Goal: Transaction & Acquisition: Book appointment/travel/reservation

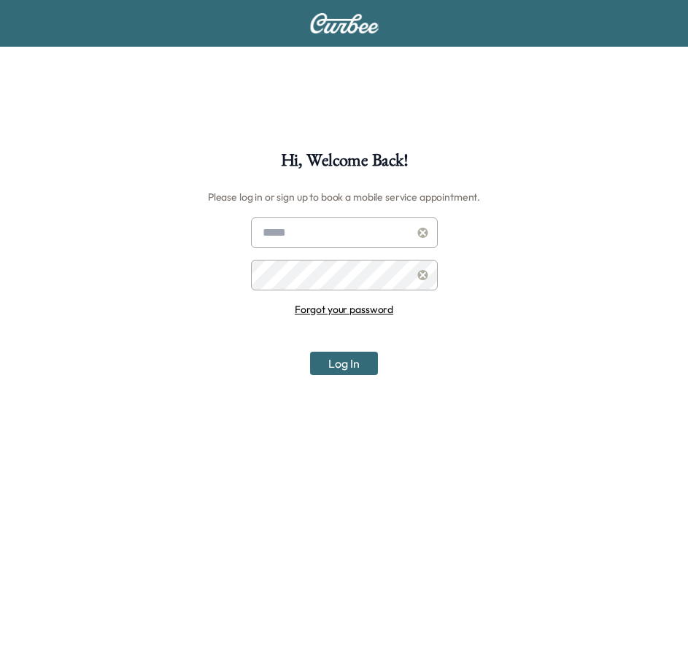
type input "**********"
click at [356, 367] on button "Log In" at bounding box center [344, 363] width 68 height 23
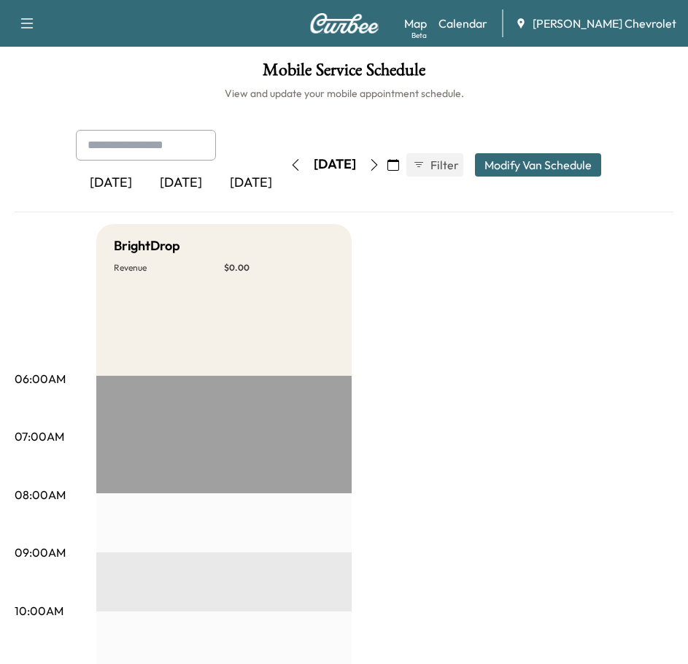
click at [380, 170] on icon "button" at bounding box center [374, 165] width 12 height 12
click at [380, 166] on icon "button" at bounding box center [374, 165] width 12 height 12
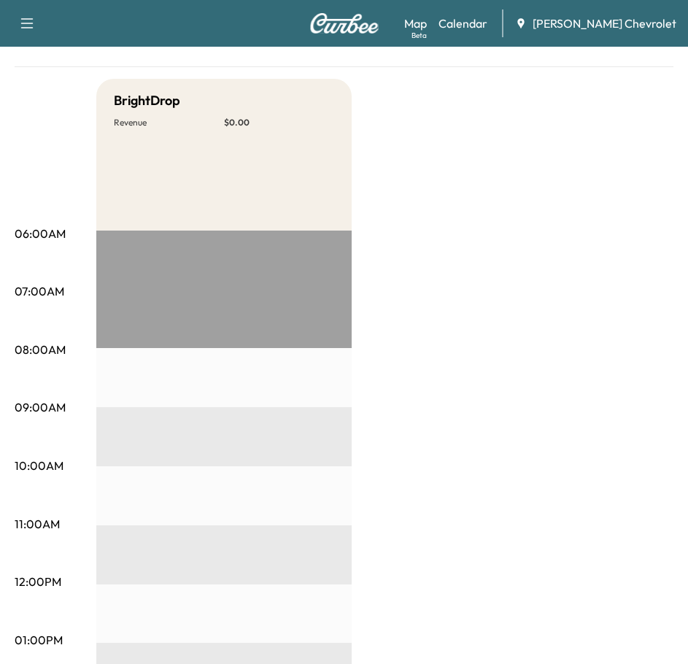
scroll to position [146, 0]
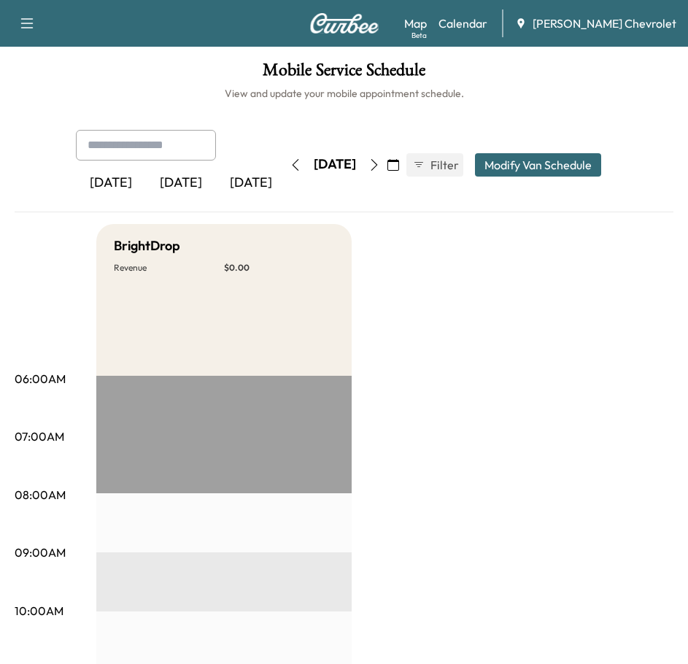
click at [24, 28] on icon "button" at bounding box center [27, 23] width 12 height 10
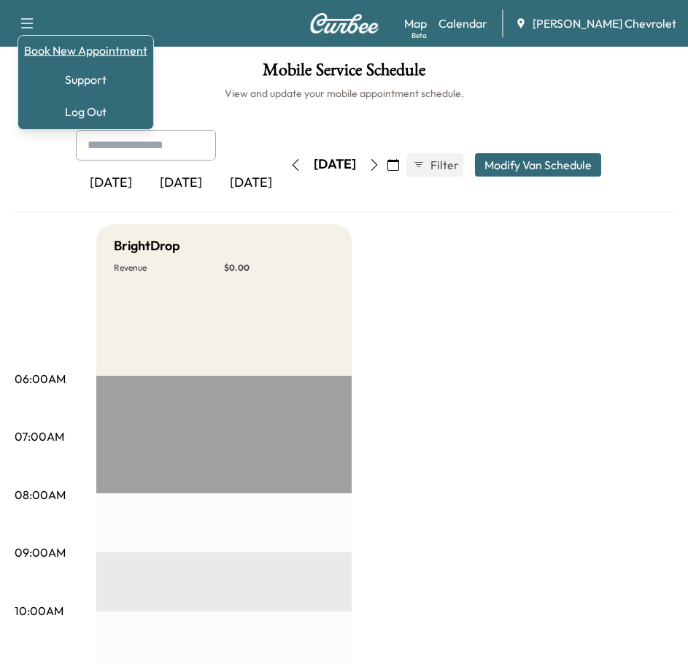
click at [112, 51] on link "Book New Appointment" at bounding box center [85, 51] width 123 height 18
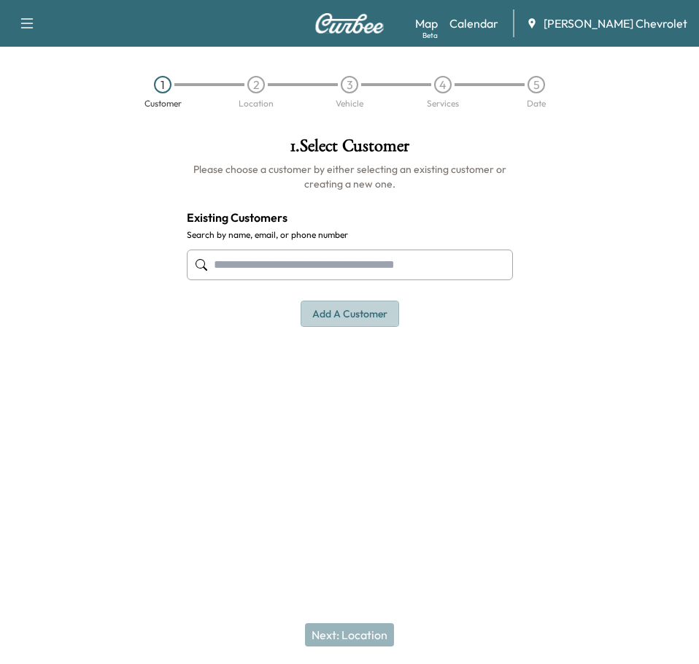
click at [359, 309] on button "Add a customer" at bounding box center [350, 314] width 98 height 27
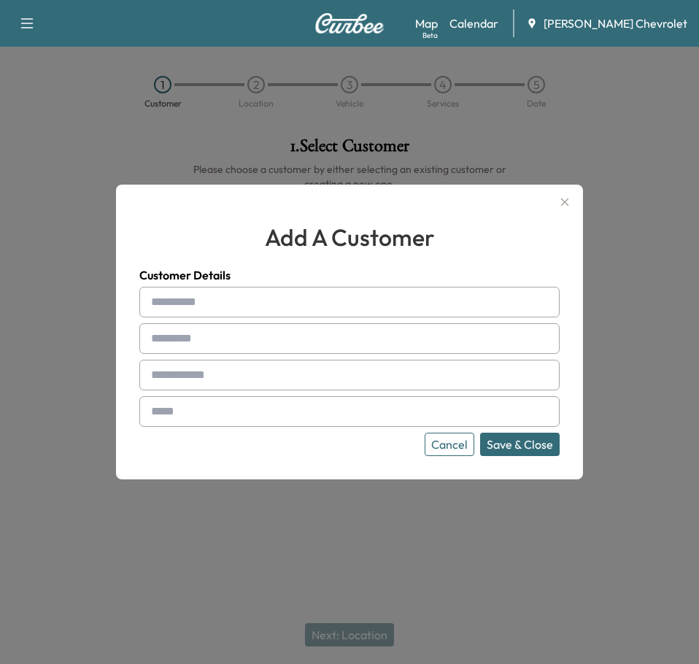
click at [299, 299] on input "text" at bounding box center [349, 302] width 420 height 31
type input "**********"
type input "*****"
click at [192, 376] on input "text" at bounding box center [349, 375] width 420 height 31
type input "**********"
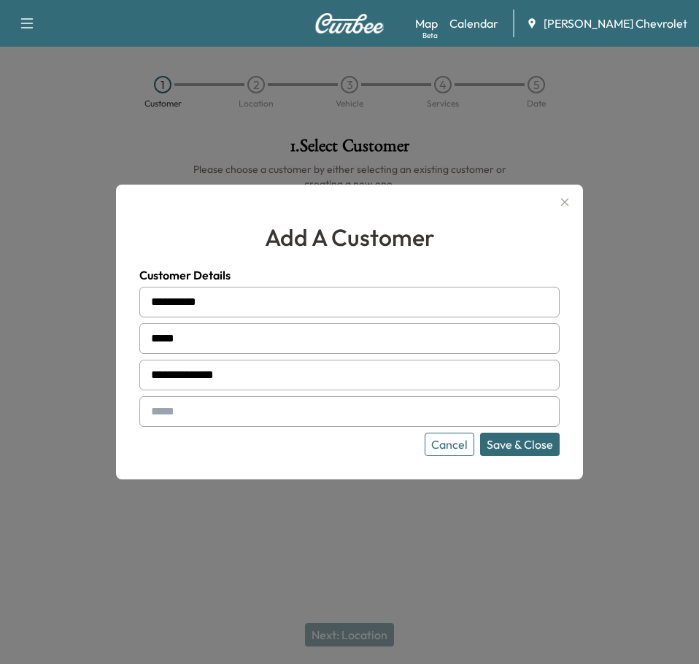
click at [237, 418] on input "text" at bounding box center [349, 411] width 420 height 31
paste input "**********"
type input "**********"
click at [514, 435] on button "Save & Close" at bounding box center [520, 444] width 80 height 23
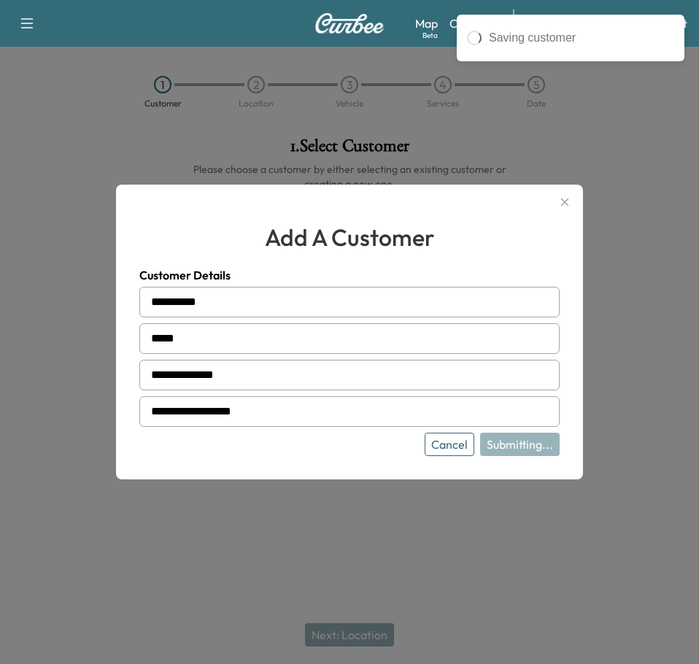
type input "**********"
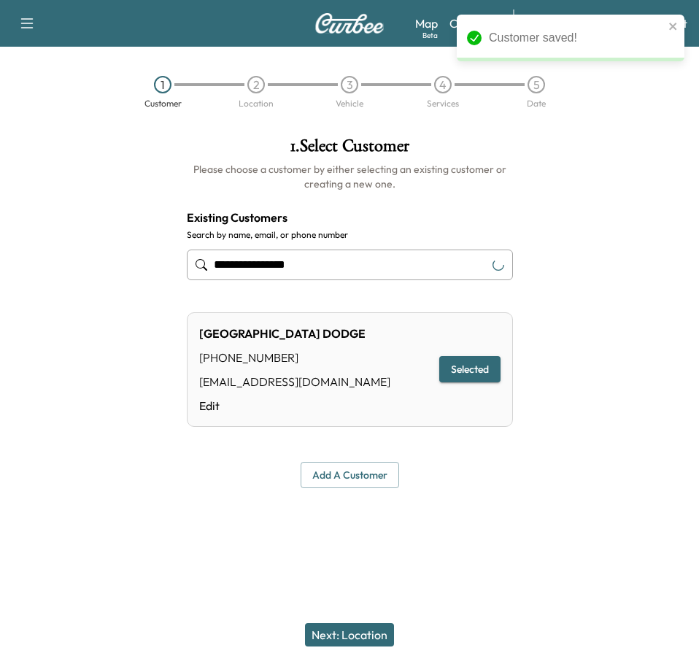
click at [466, 366] on button "Selected" at bounding box center [469, 369] width 61 height 27
click at [353, 633] on button "Next: Location" at bounding box center [349, 634] width 89 height 23
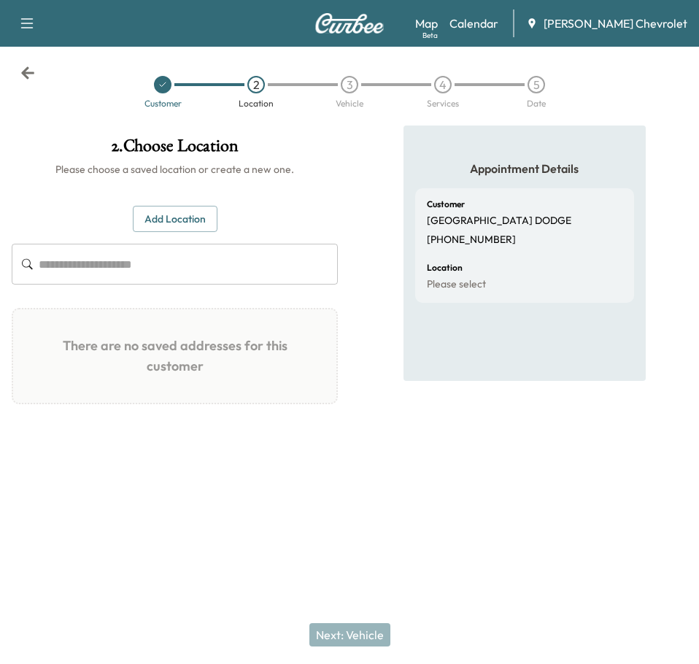
click at [185, 223] on button "Add Location" at bounding box center [175, 219] width 85 height 27
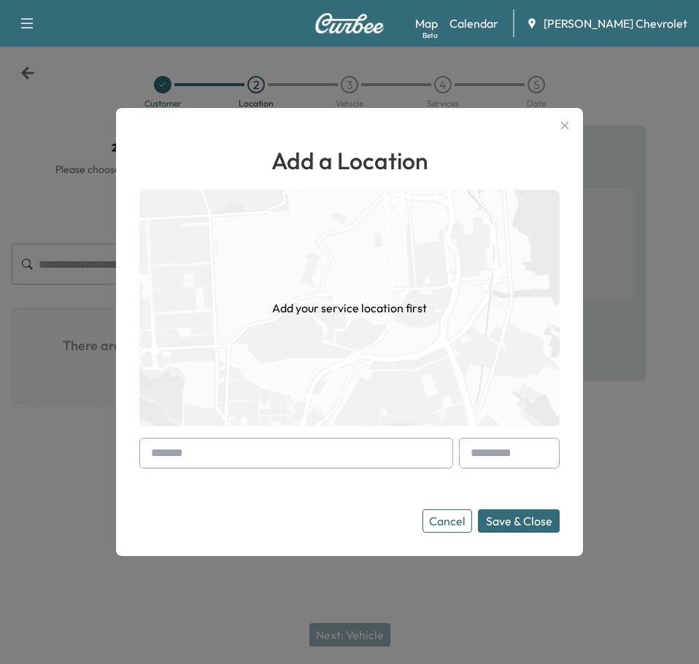
click at [231, 448] on input "text" at bounding box center [296, 453] width 314 height 31
paste input "**********"
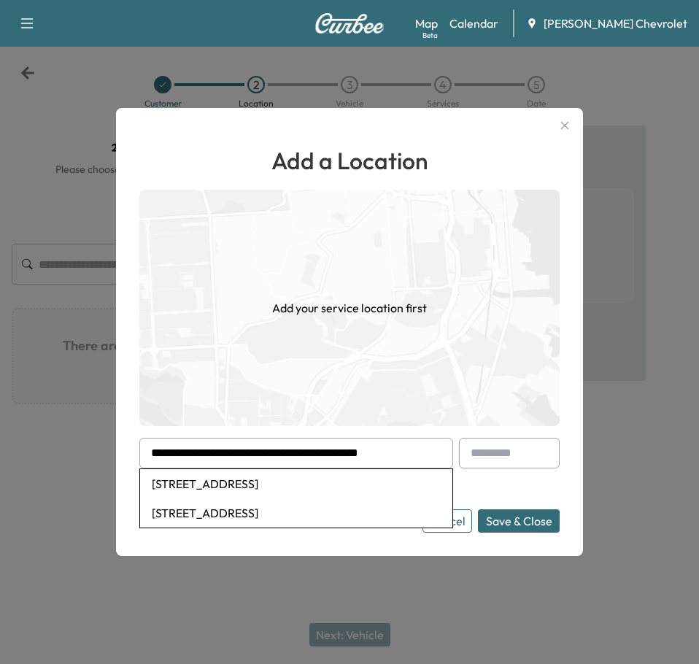
click at [264, 483] on li "[STREET_ADDRESS]" at bounding box center [296, 483] width 312 height 29
type input "**********"
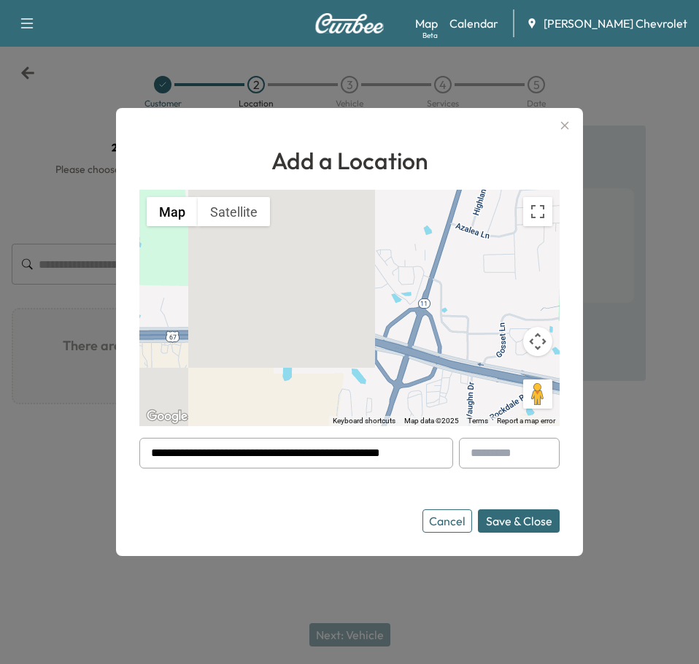
click at [540, 525] on button "Save & Close" at bounding box center [519, 520] width 82 height 23
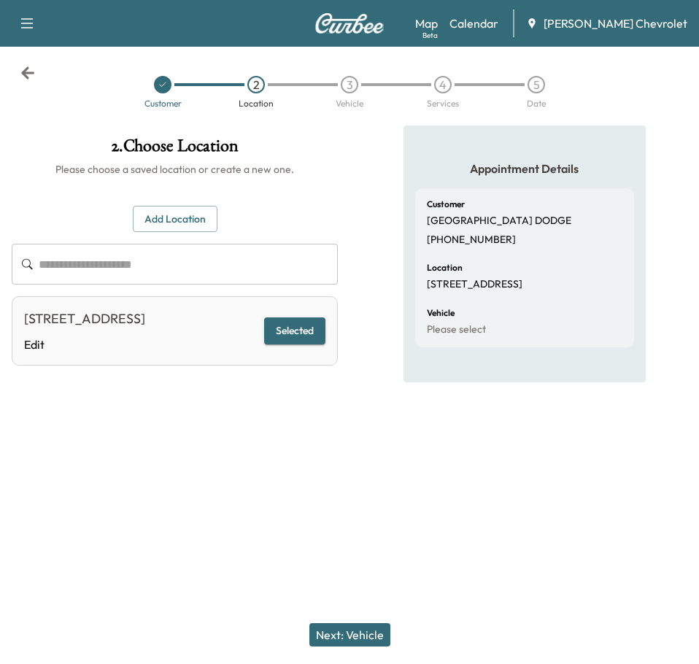
click at [339, 627] on button "Next: Vehicle" at bounding box center [349, 634] width 81 height 23
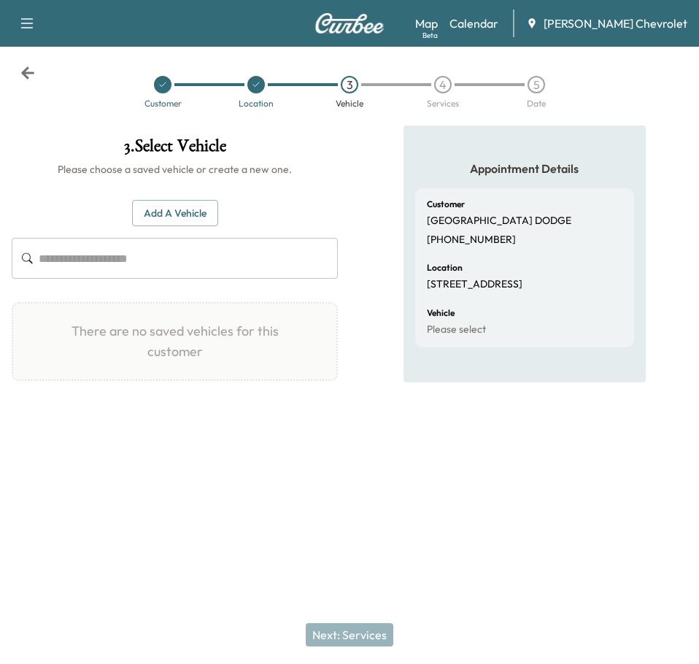
click at [179, 214] on button "Add a Vehicle" at bounding box center [175, 213] width 86 height 27
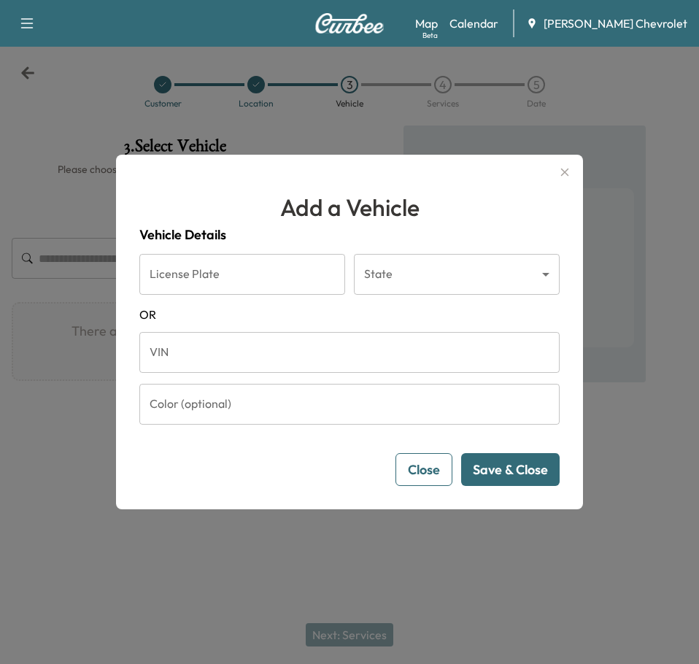
click at [212, 356] on input "VIN" at bounding box center [349, 352] width 420 height 41
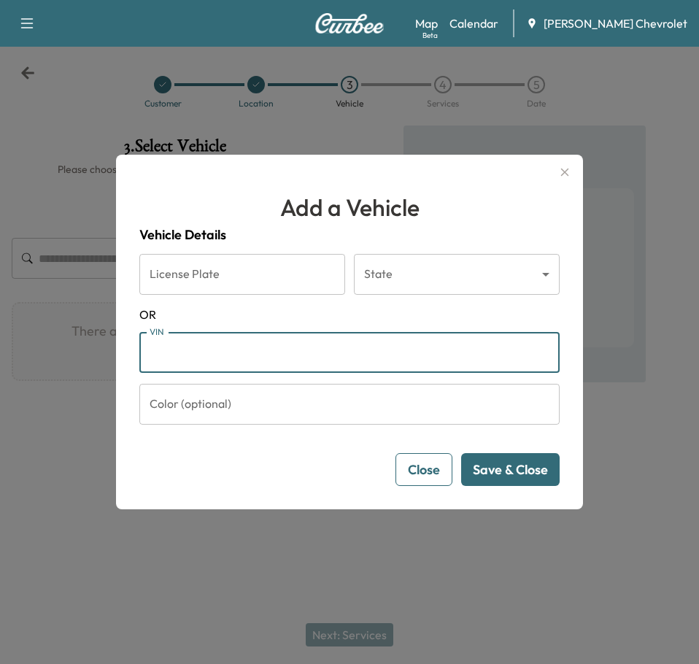
paste input "**********"
type input "**********"
click at [503, 468] on button "Save & Close" at bounding box center [510, 469] width 98 height 33
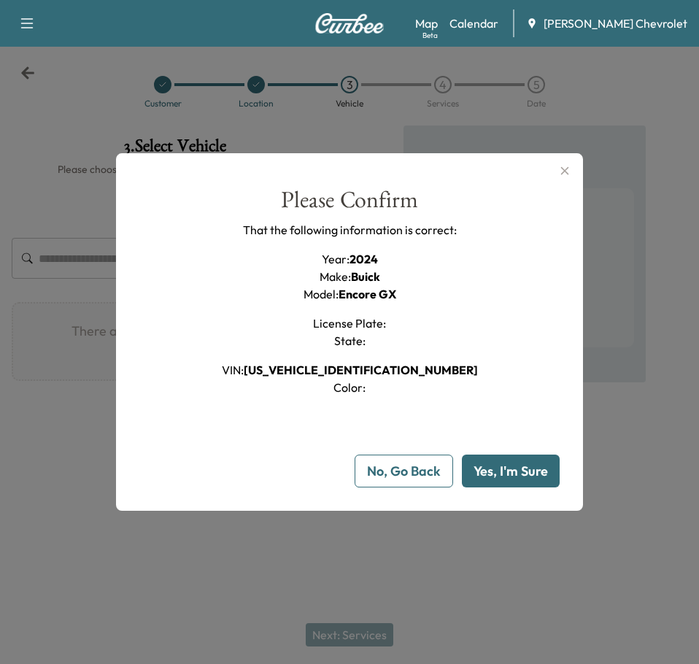
click at [504, 478] on button "Yes, I'm Sure" at bounding box center [511, 471] width 98 height 33
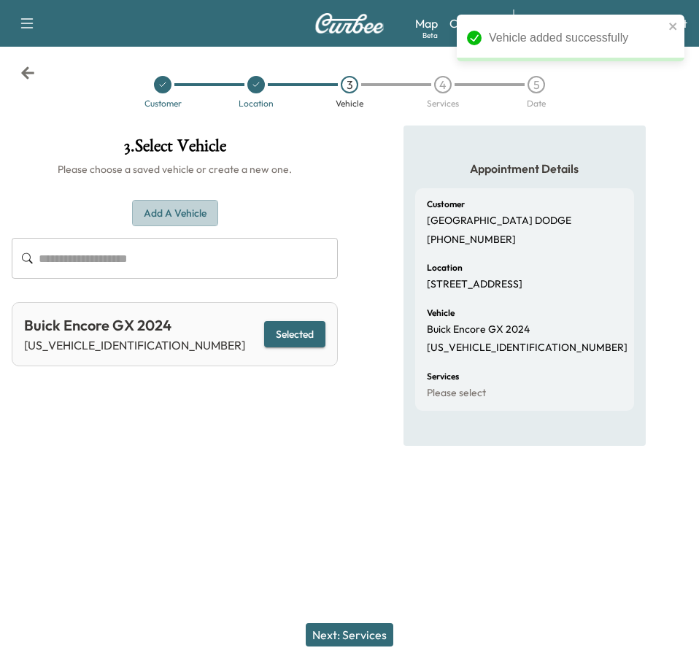
click at [171, 223] on button "Add a Vehicle" at bounding box center [175, 213] width 86 height 27
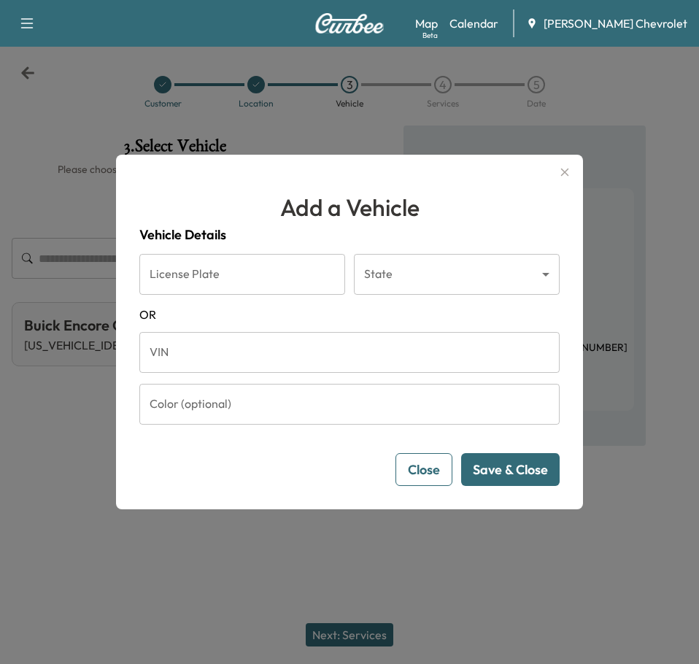
click at [231, 350] on input "VIN" at bounding box center [349, 352] width 420 height 41
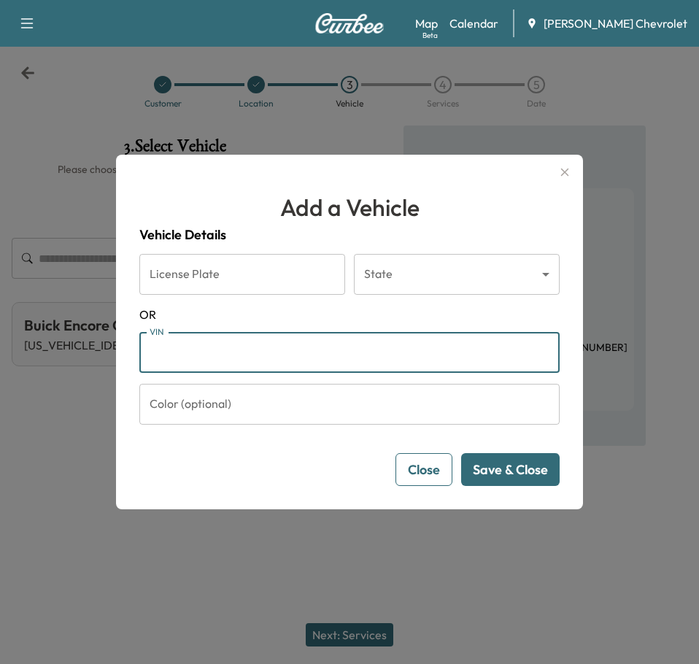
paste input "**********"
type input "**********"
click at [521, 465] on button "Save & Close" at bounding box center [510, 469] width 98 height 33
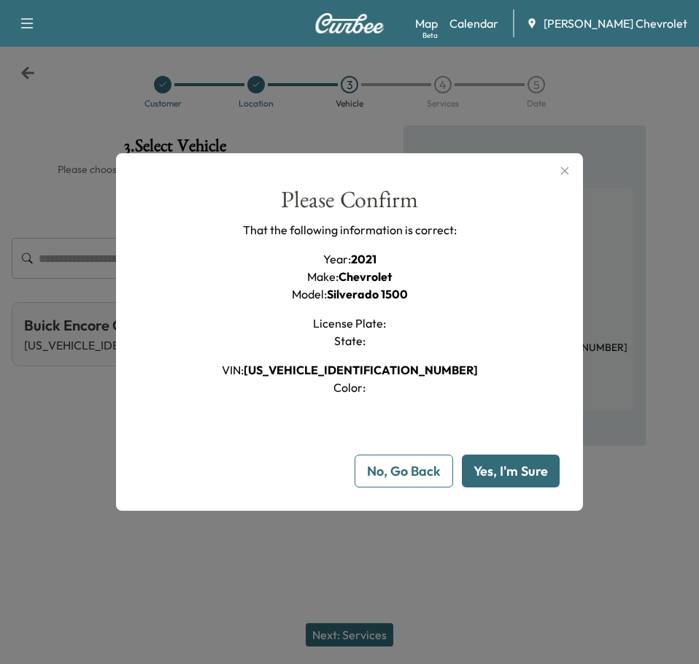
click at [506, 468] on button "Yes, I'm Sure" at bounding box center [511, 471] width 98 height 33
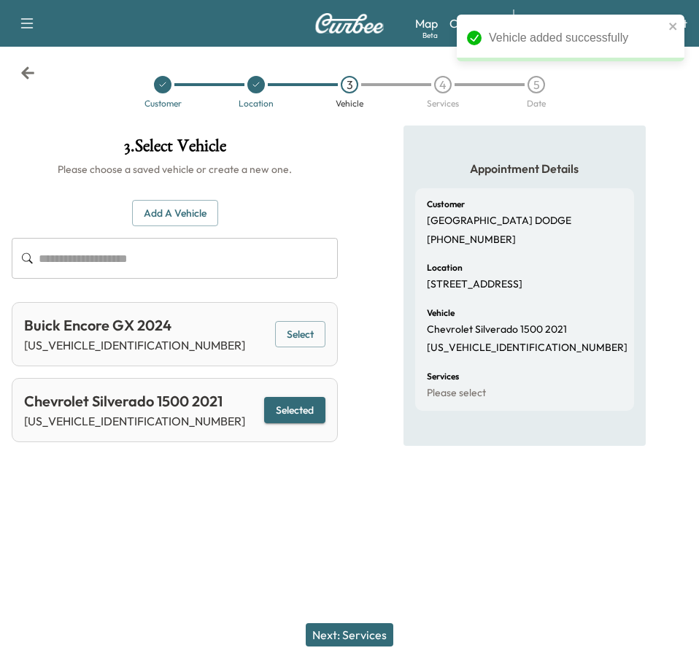
click at [293, 336] on button "Select" at bounding box center [300, 334] width 50 height 27
click at [302, 402] on button "Select" at bounding box center [300, 410] width 50 height 27
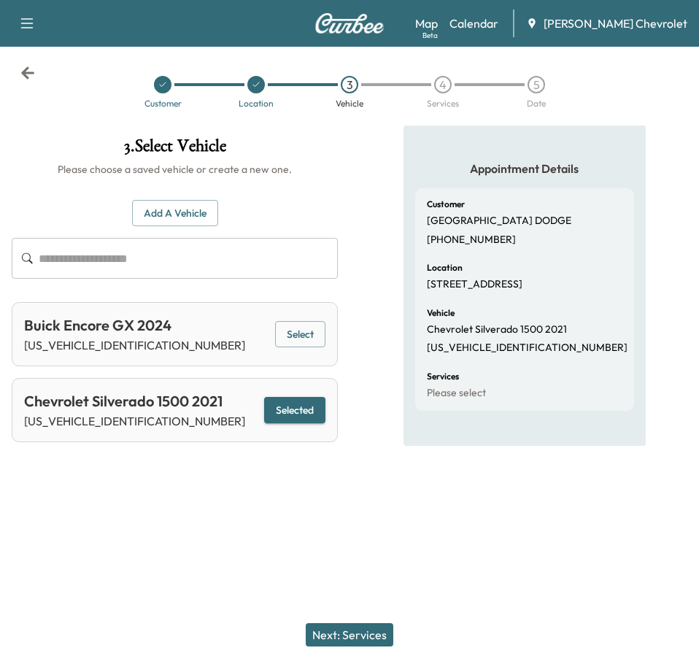
click at [83, 420] on p "[US_VEHICLE_IDENTIFICATION_NUMBER]" at bounding box center [134, 421] width 221 height 18
copy p "[US_VEHICLE_IDENTIFICATION_NUMBER]"
click at [364, 629] on button "Next: Services" at bounding box center [350, 634] width 88 height 23
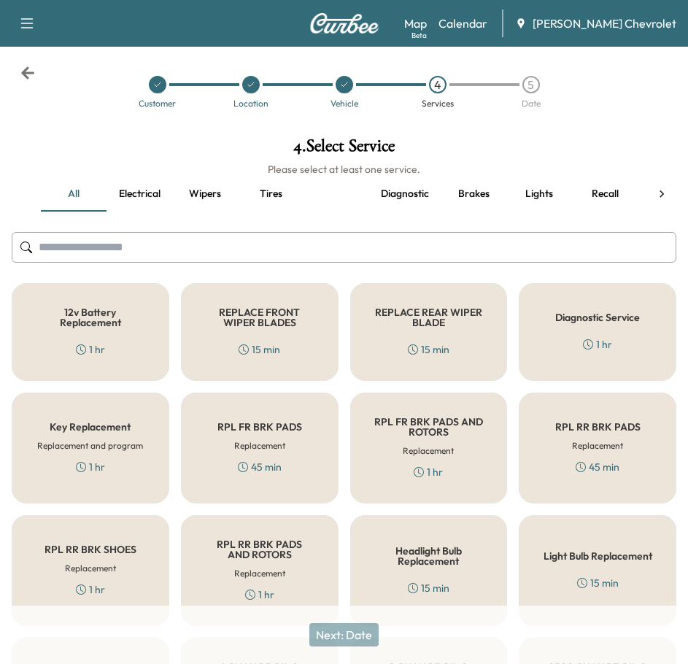
click at [592, 191] on button "Recall" at bounding box center [605, 194] width 66 height 35
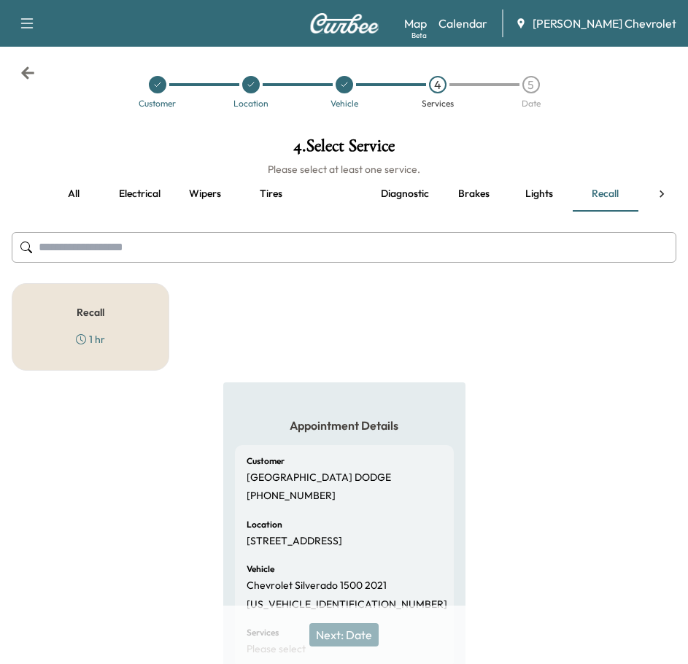
click at [133, 332] on div "Recall 1 hr" at bounding box center [91, 327] width 158 height 88
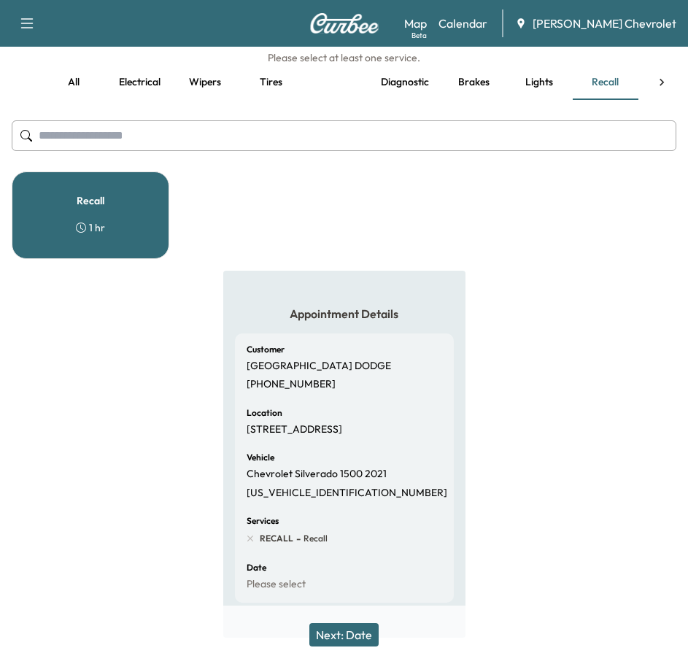
scroll to position [146, 0]
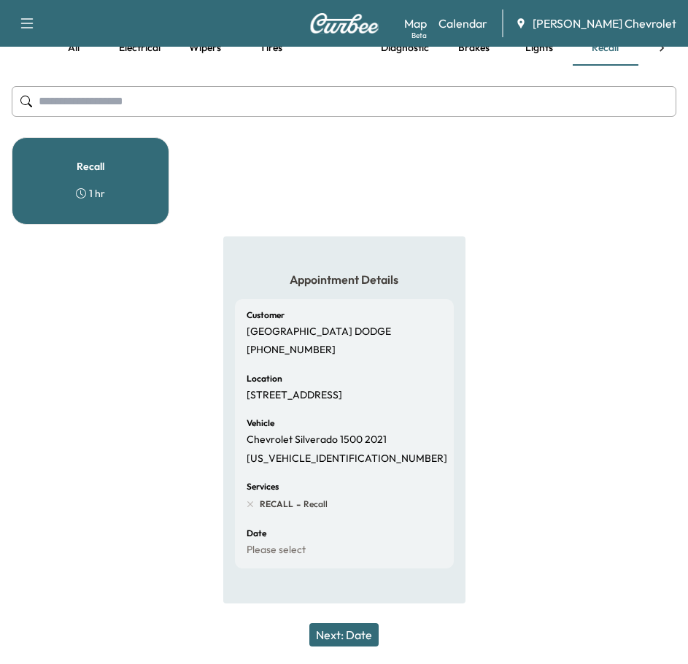
click at [357, 631] on button "Next: Date" at bounding box center [343, 634] width 69 height 23
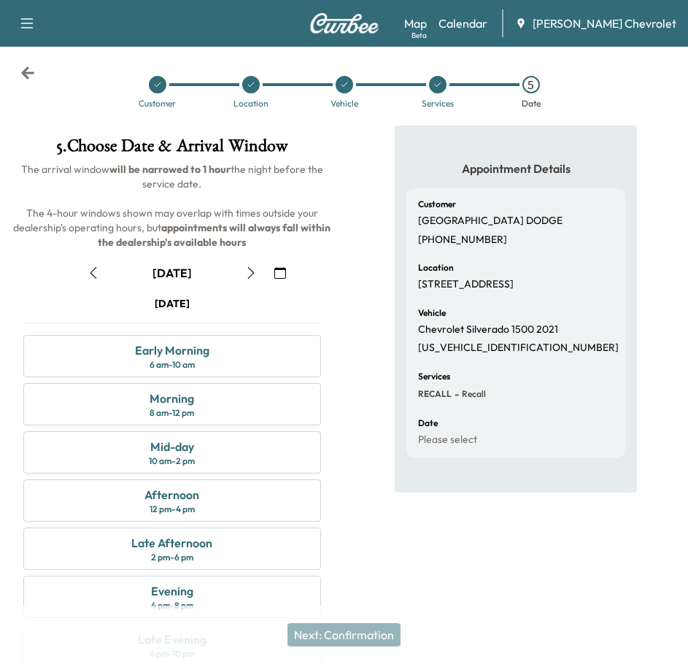
click at [243, 270] on button "button" at bounding box center [251, 272] width 25 height 23
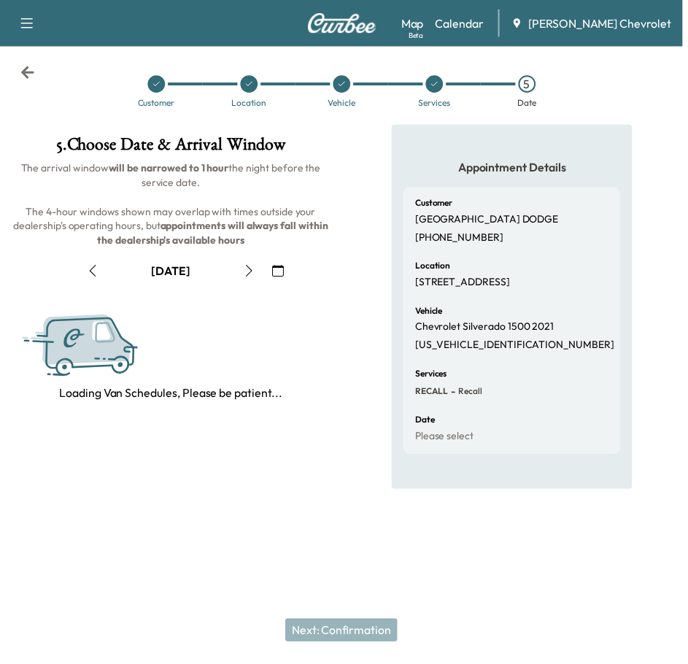
click at [243, 270] on button "button" at bounding box center [251, 272] width 25 height 23
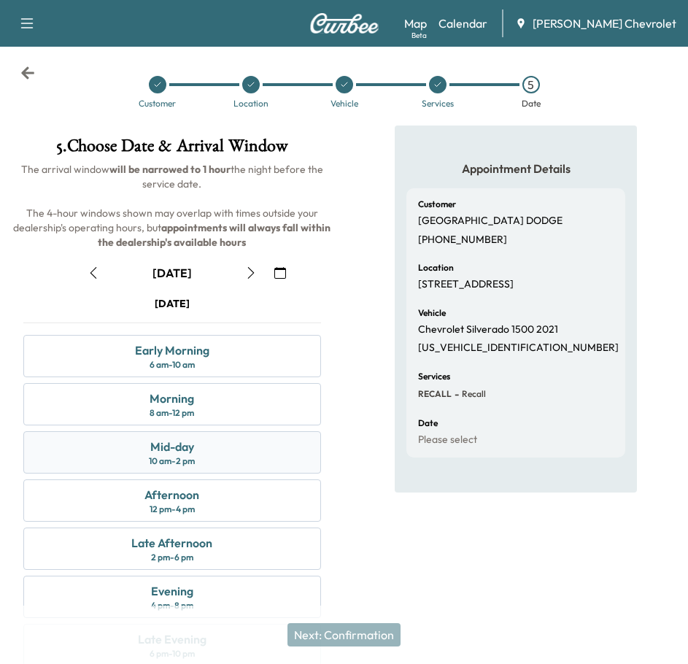
click at [202, 438] on div "Mid-day 10 am - 2 pm" at bounding box center [172, 452] width 298 height 42
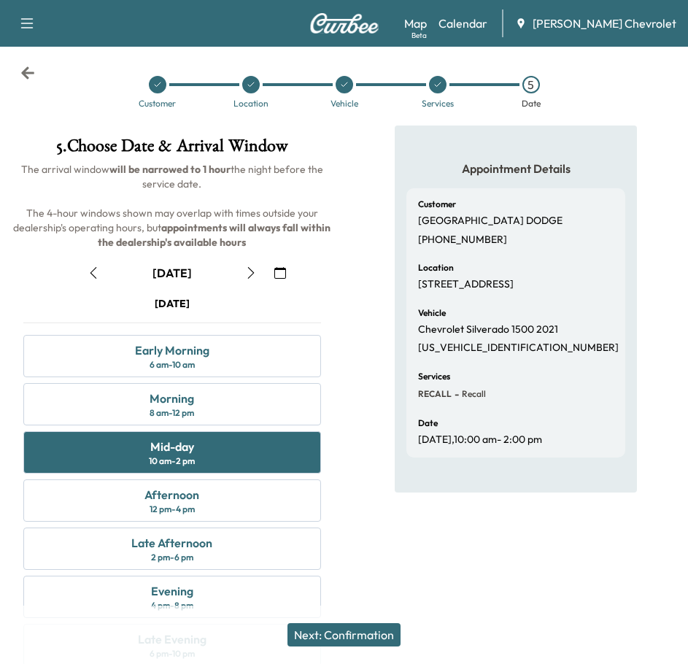
click at [351, 631] on button "Next: Confirmation" at bounding box center [343, 634] width 113 height 23
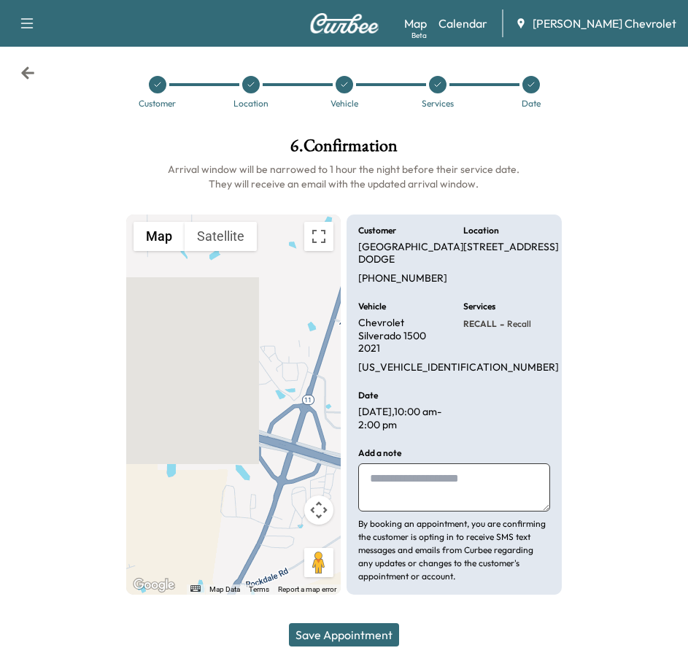
click at [350, 626] on button "Save Appointment" at bounding box center [344, 634] width 110 height 23
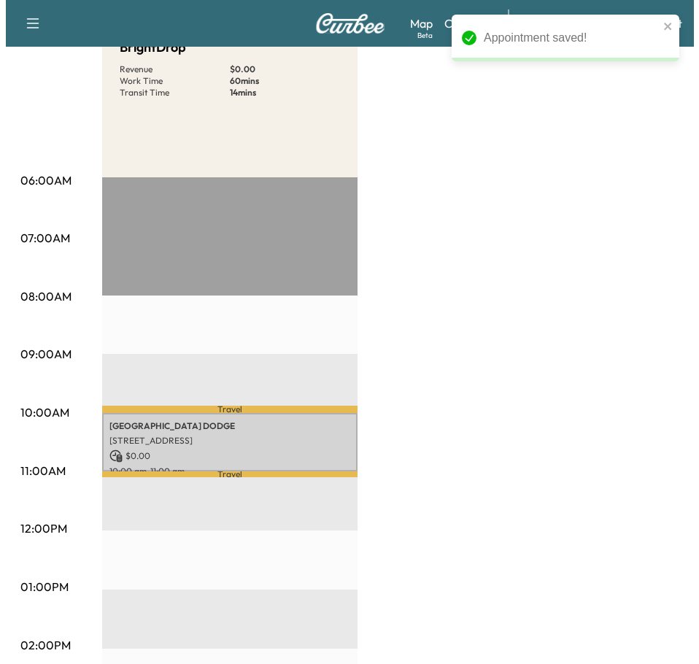
scroll to position [219, 0]
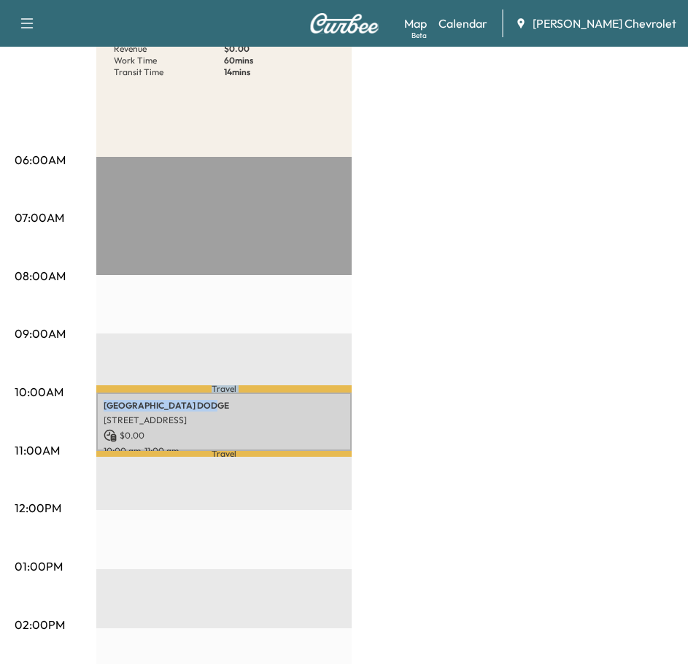
drag, startPoint x: 183, startPoint y: 402, endPoint x: 182, endPoint y: 357, distance: 45.2
click at [182, 357] on div "Travel NOTTINGHAM DODGE [STREET_ADDRESS] $ 0.00 10:00 am - 11:00 am Travel EST …" at bounding box center [223, 628] width 255 height 943
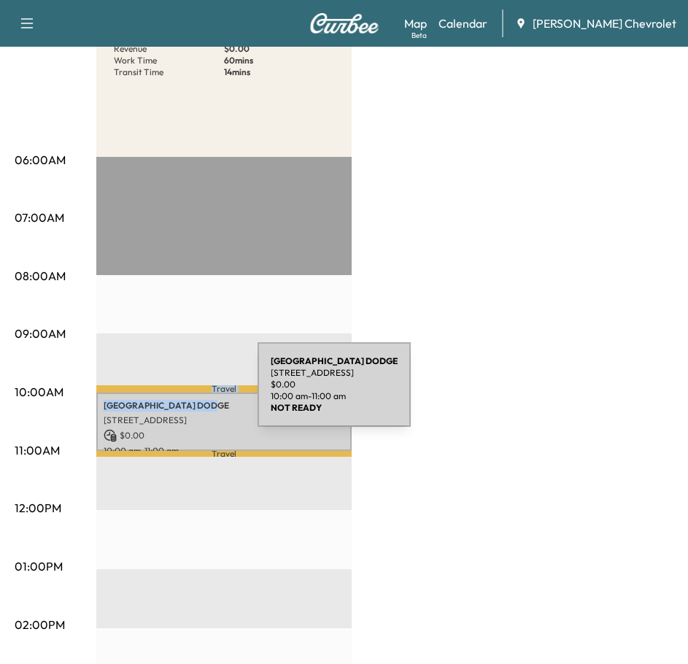
click at [148, 393] on div "NOTTINGHAM DODGE [STREET_ADDRESS] $ 0.00 10:00 am - 11:00 am" at bounding box center [223, 422] width 255 height 59
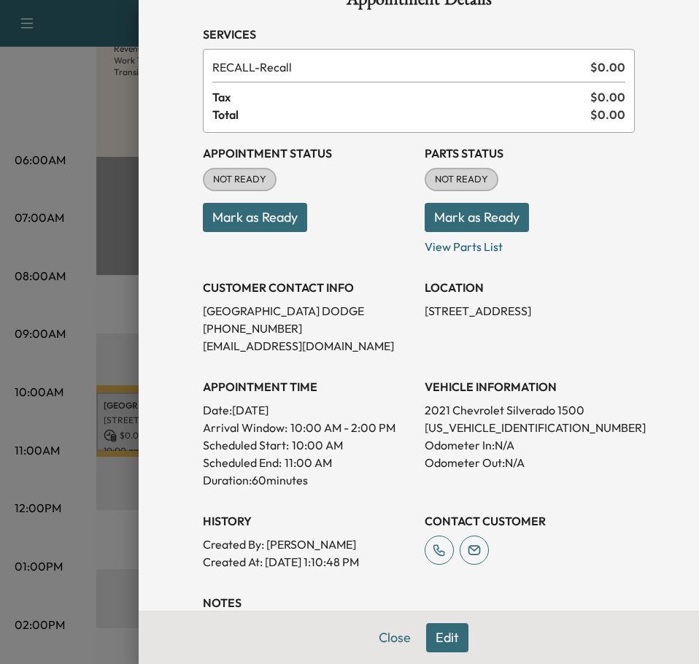
scroll to position [144, 0]
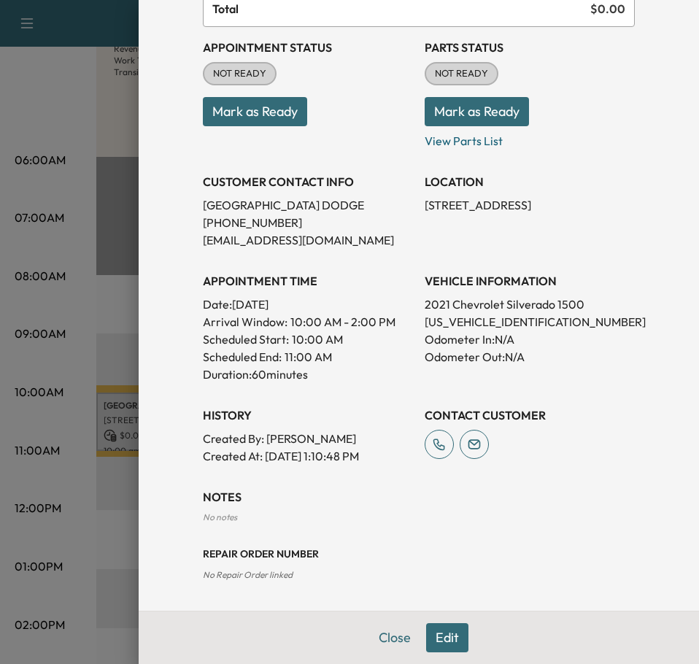
click at [429, 630] on button "Edit" at bounding box center [447, 637] width 42 height 29
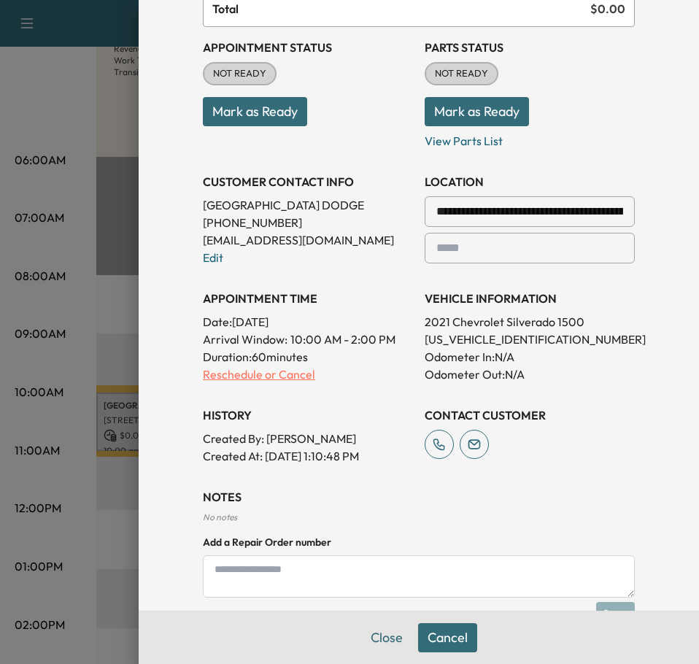
click at [247, 376] on p "Reschedule or Cancel" at bounding box center [308, 375] width 210 height 18
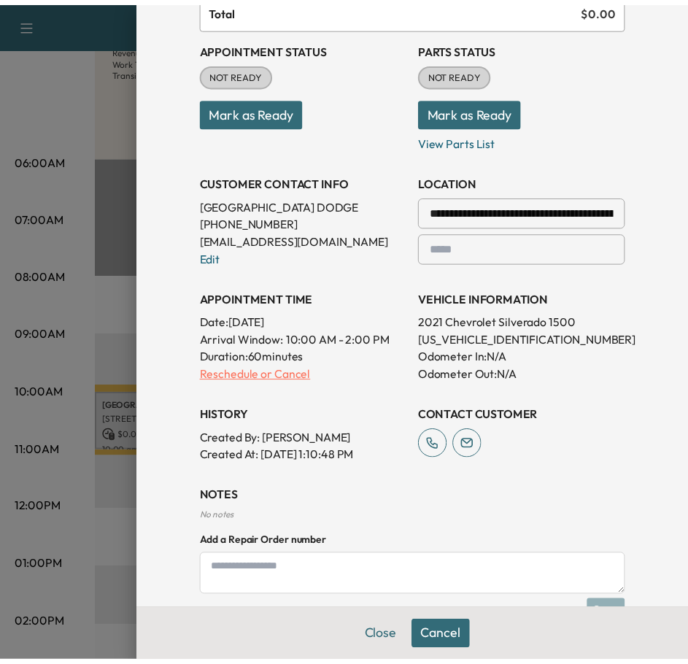
scroll to position [0, 0]
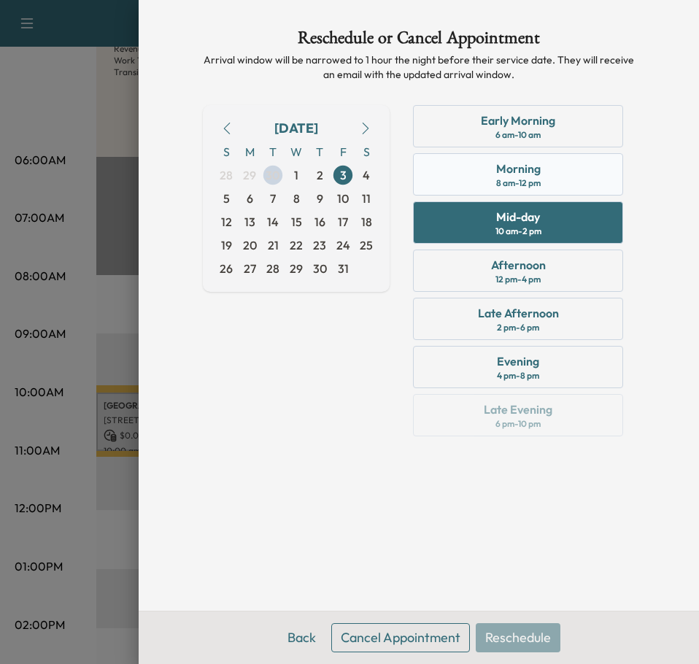
click at [493, 190] on div "Morning 8 am - 12 pm" at bounding box center [518, 174] width 210 height 42
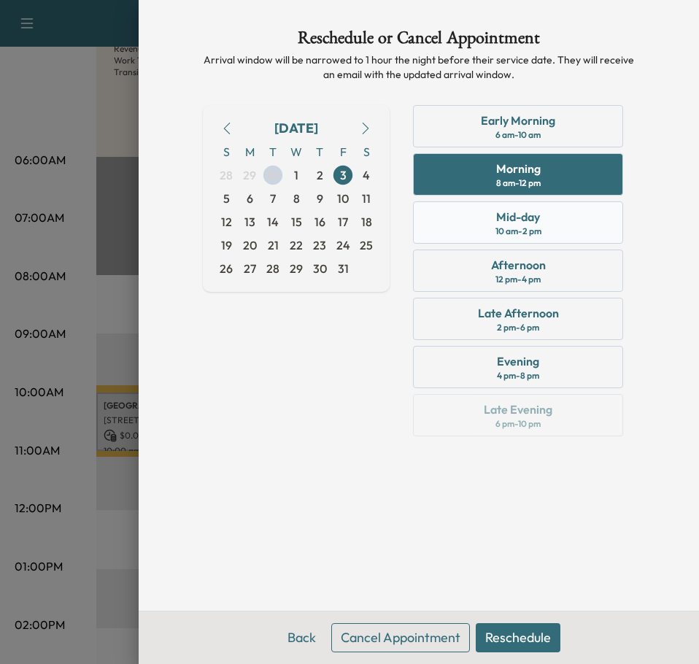
click at [509, 238] on div "Mid-day 10 am - 2 pm" at bounding box center [518, 222] width 210 height 42
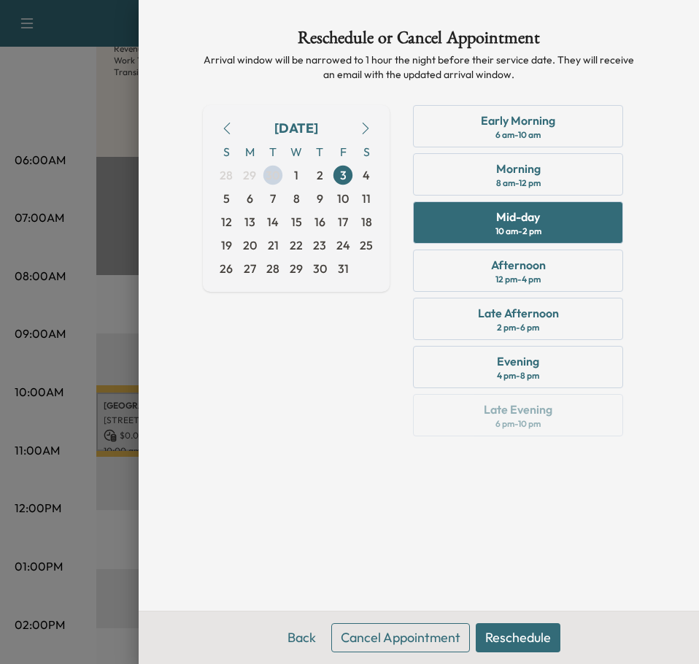
click at [508, 630] on button "Reschedule" at bounding box center [518, 637] width 85 height 29
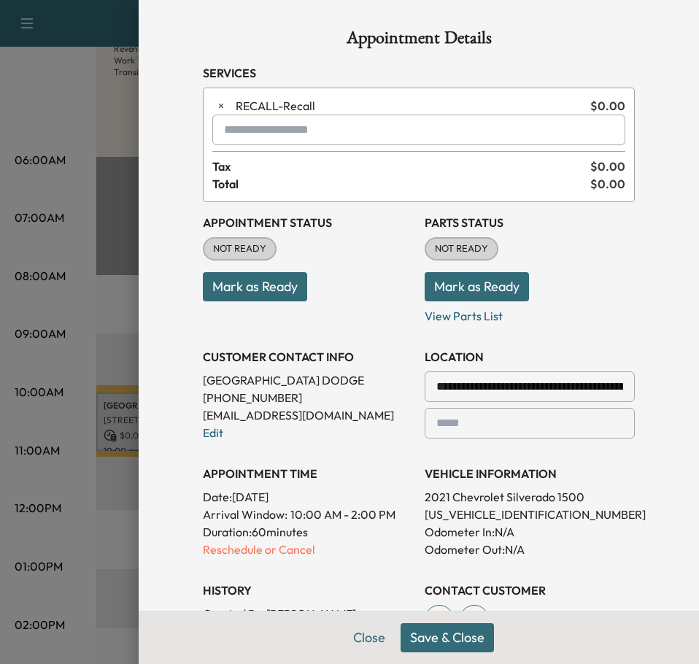
click at [438, 644] on button "Save & Close" at bounding box center [447, 637] width 93 height 29
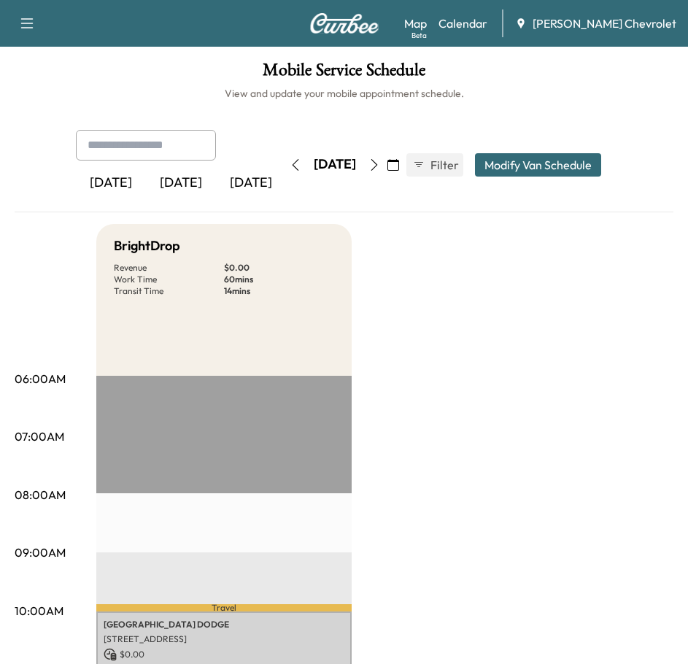
click at [30, 30] on icon "button" at bounding box center [27, 24] width 18 height 18
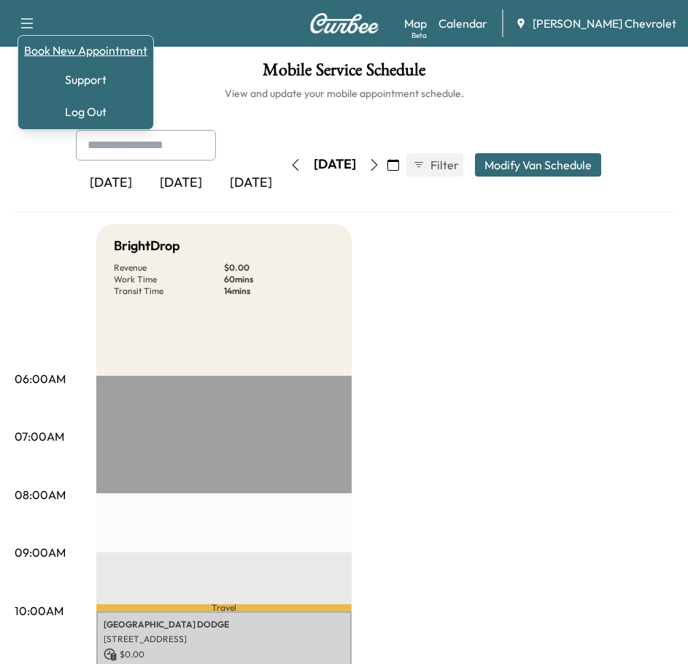
click at [91, 47] on link "Book New Appointment" at bounding box center [85, 51] width 123 height 18
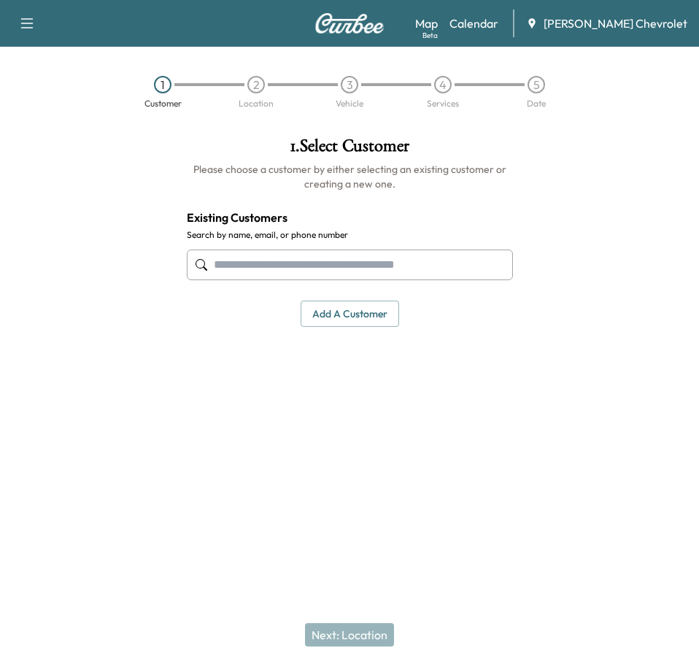
click at [260, 261] on input "text" at bounding box center [350, 265] width 326 height 31
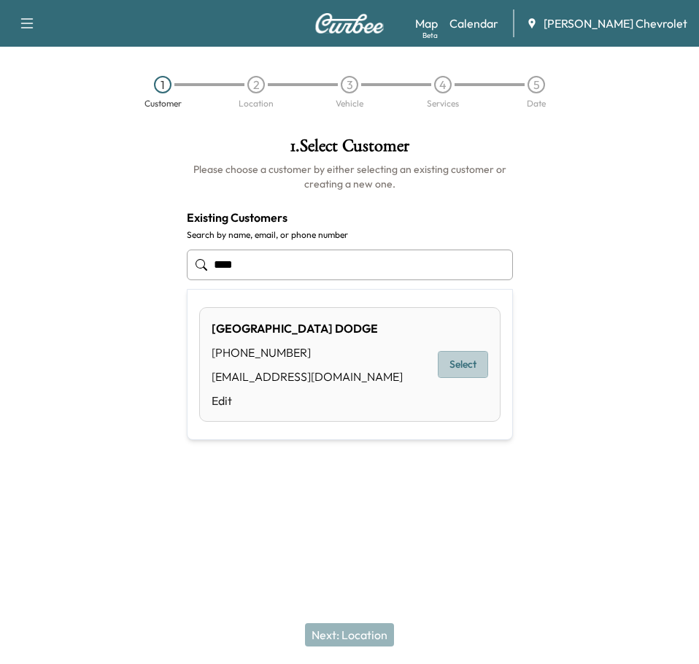
click at [485, 372] on button "Select" at bounding box center [463, 364] width 50 height 27
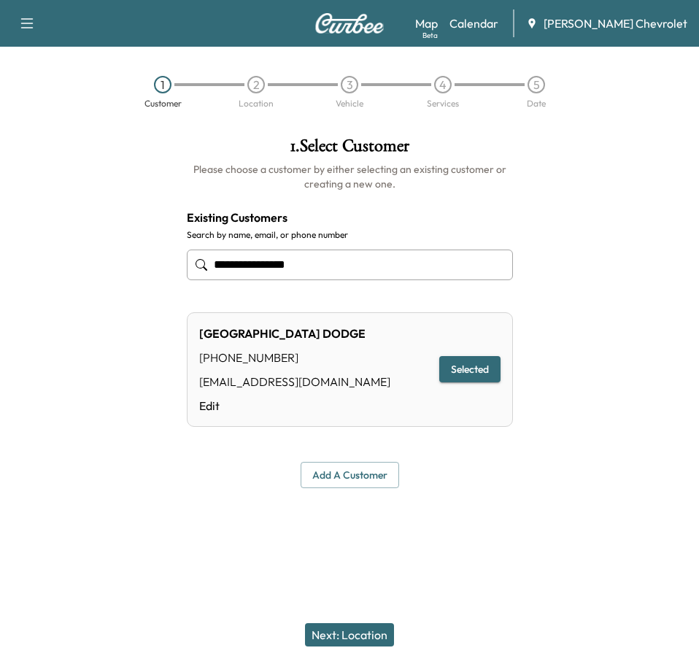
type input "**********"
click at [349, 635] on button "Next: Location" at bounding box center [349, 634] width 89 height 23
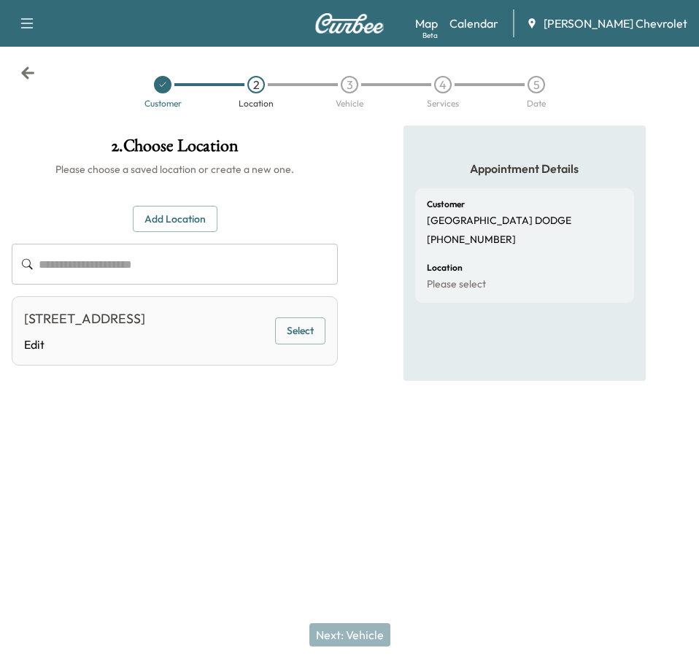
click at [290, 333] on button "Select" at bounding box center [300, 330] width 50 height 27
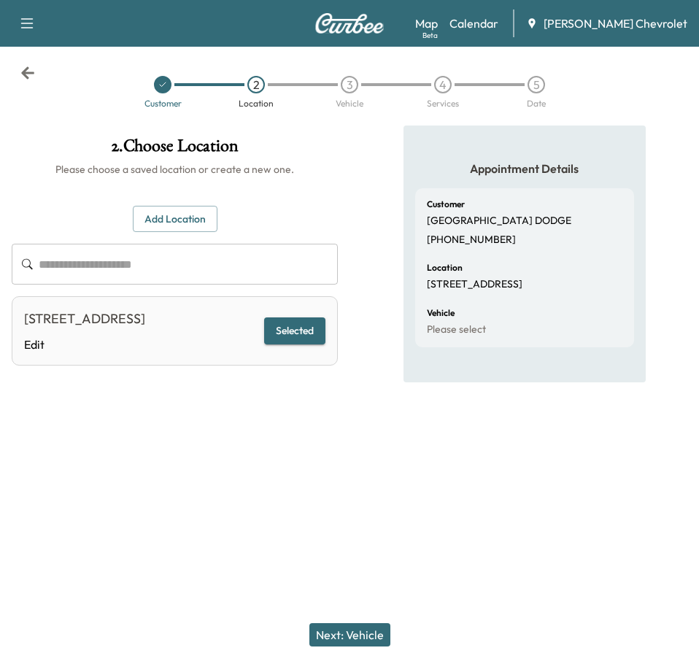
click at [341, 628] on button "Next: Vehicle" at bounding box center [349, 634] width 81 height 23
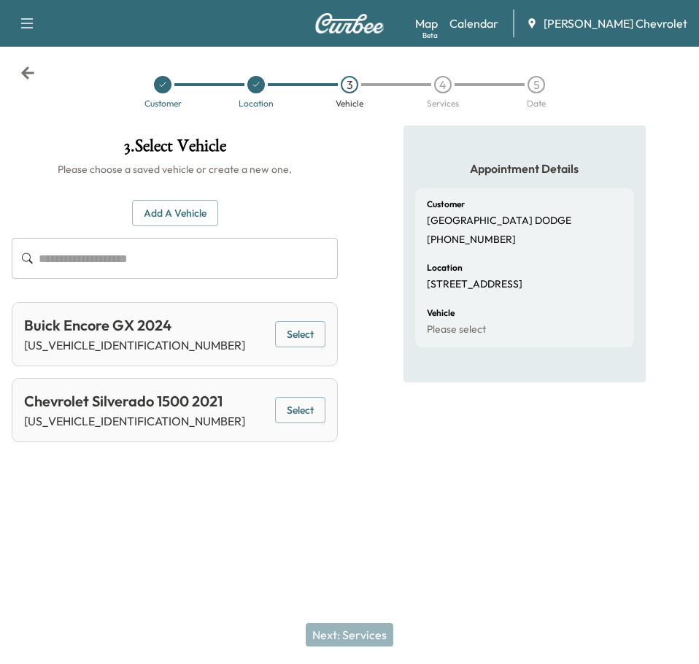
click at [287, 340] on button "Select" at bounding box center [300, 334] width 50 height 27
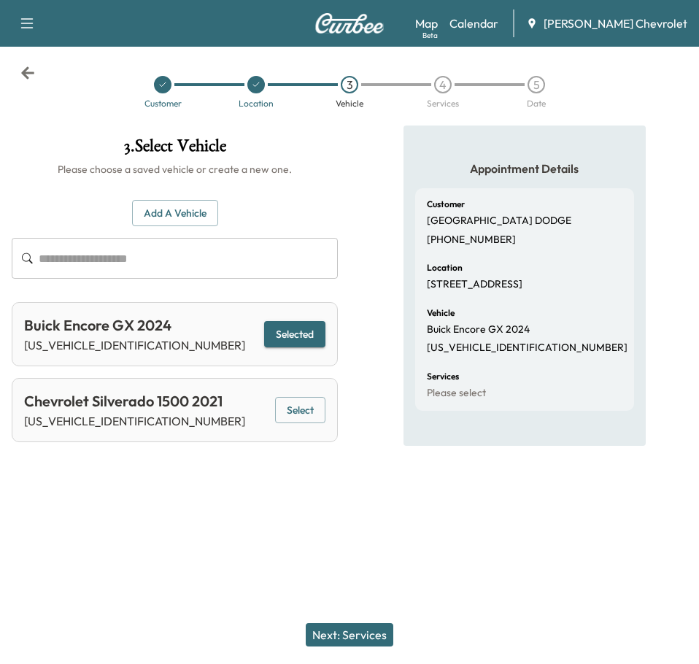
click at [374, 631] on button "Next: Services" at bounding box center [350, 634] width 88 height 23
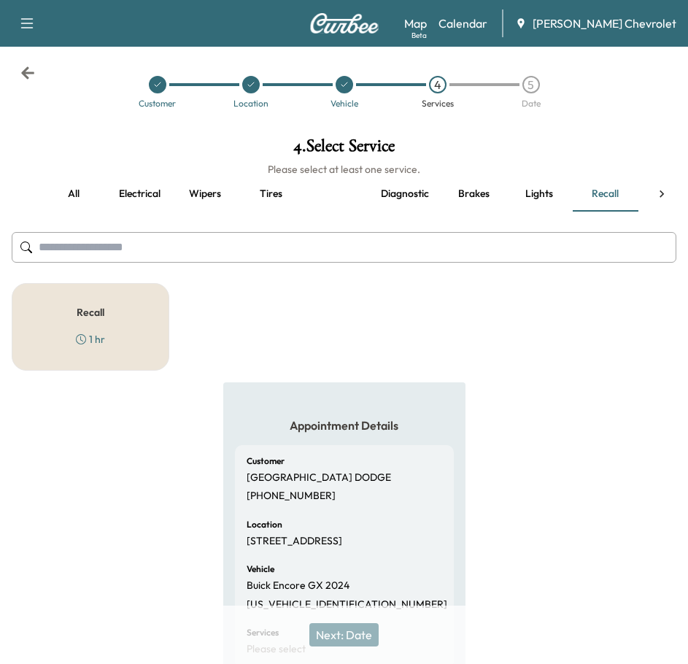
click at [111, 315] on div "Recall 1 hr" at bounding box center [91, 327] width 158 height 88
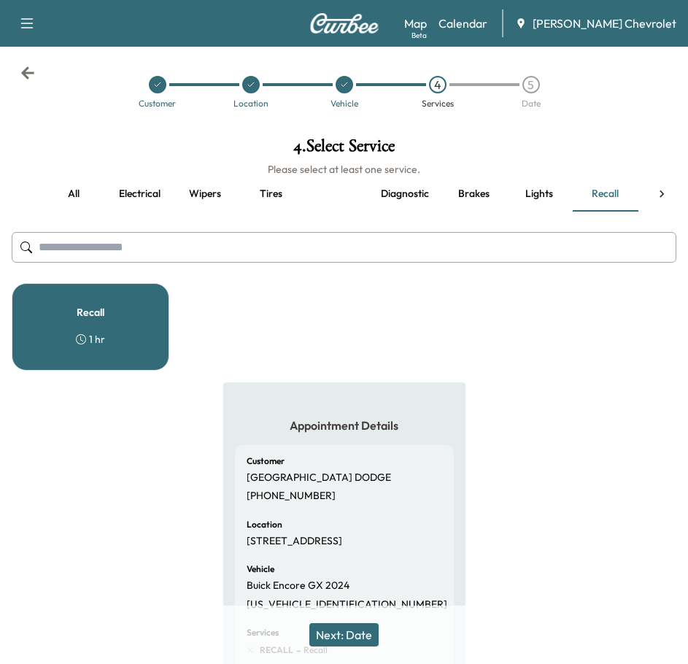
click at [355, 638] on button "Next: Date" at bounding box center [343, 634] width 69 height 23
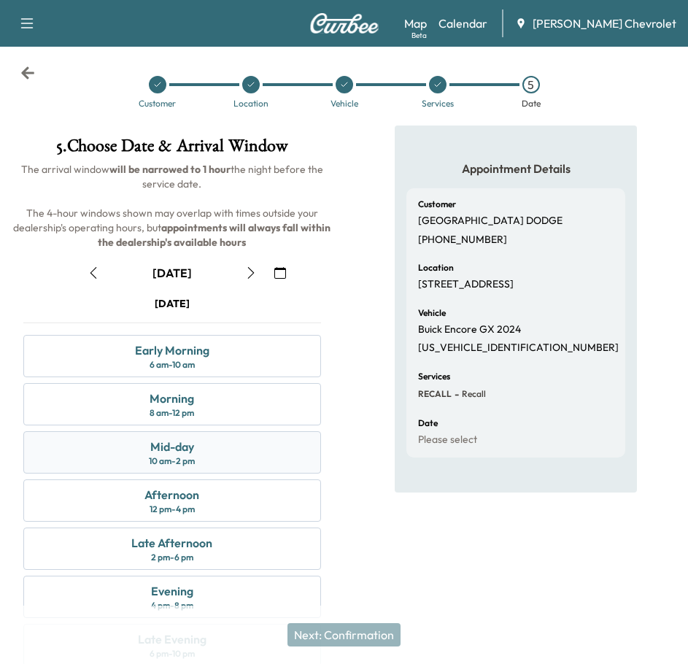
click at [223, 455] on div "Mid-day 10 am - 2 pm" at bounding box center [172, 452] width 298 height 42
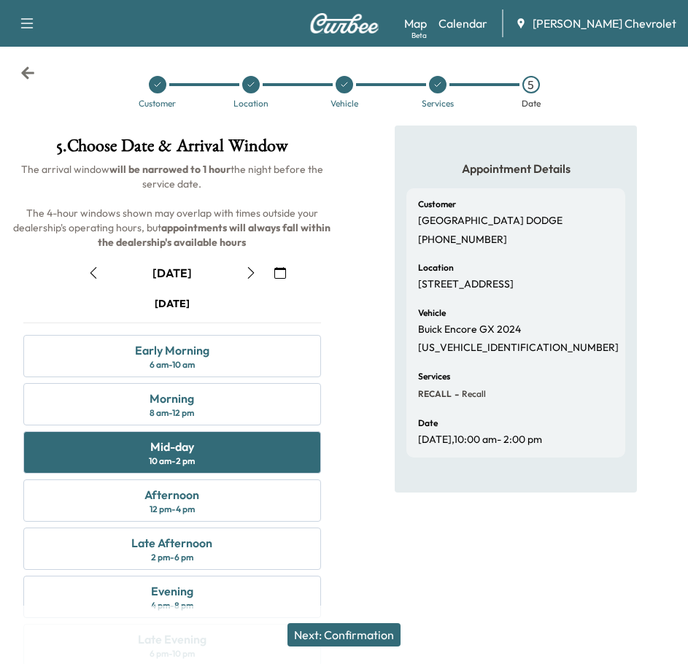
click at [357, 633] on button "Next: Confirmation" at bounding box center [343, 634] width 113 height 23
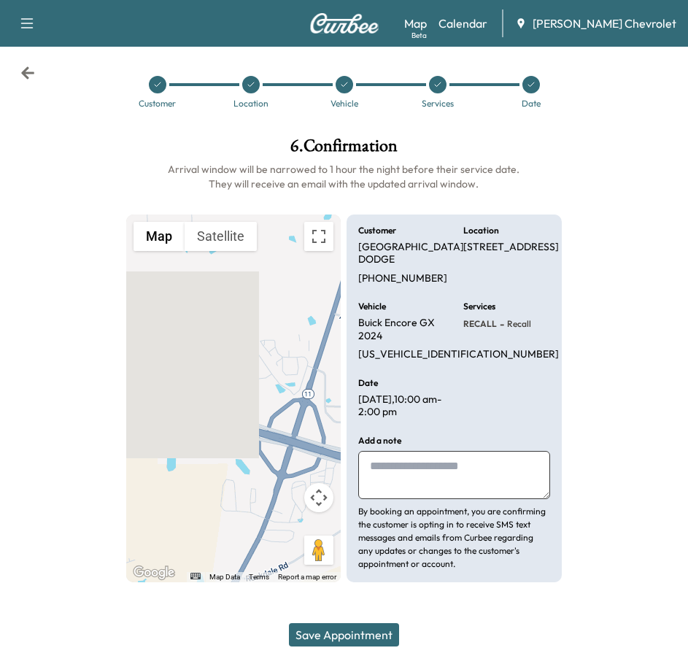
click at [368, 627] on button "Save Appointment" at bounding box center [344, 634] width 110 height 23
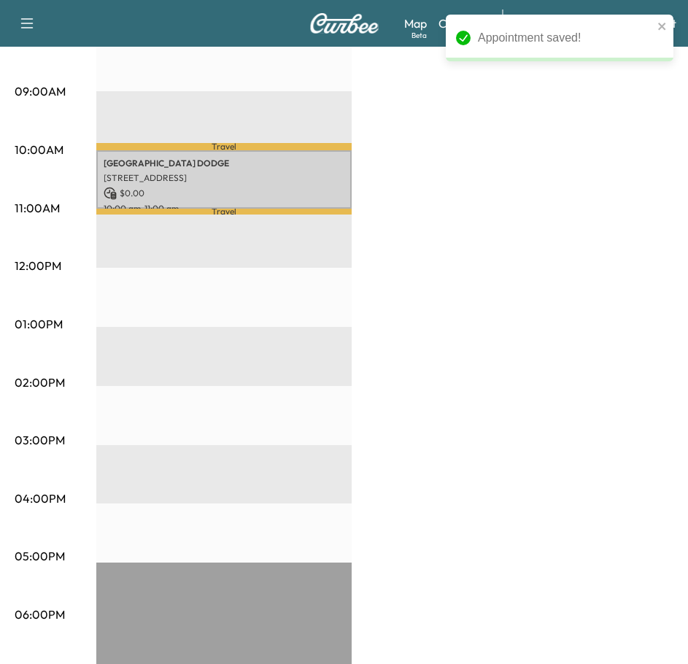
scroll to position [292, 0]
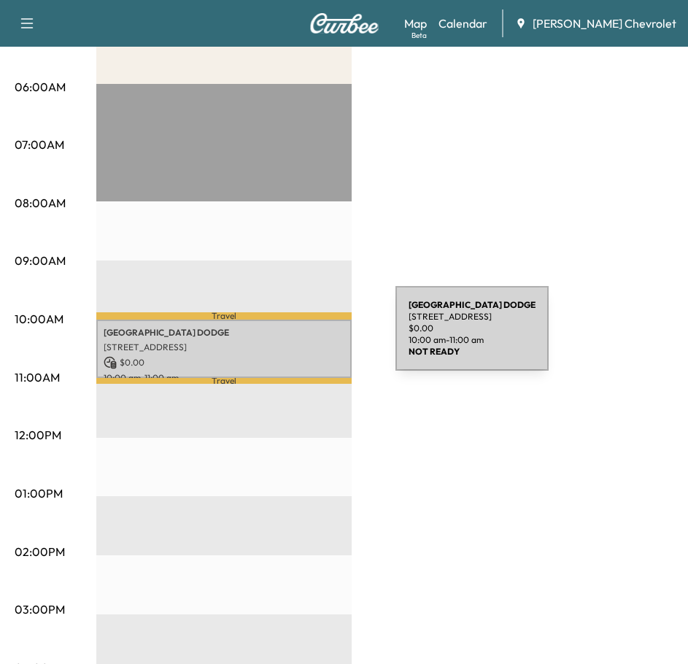
click at [286, 337] on div "NOTTINGHAM DODGE [STREET_ADDRESS] $ 0.00 10:00 am - 11:00 am" at bounding box center [223, 349] width 255 height 59
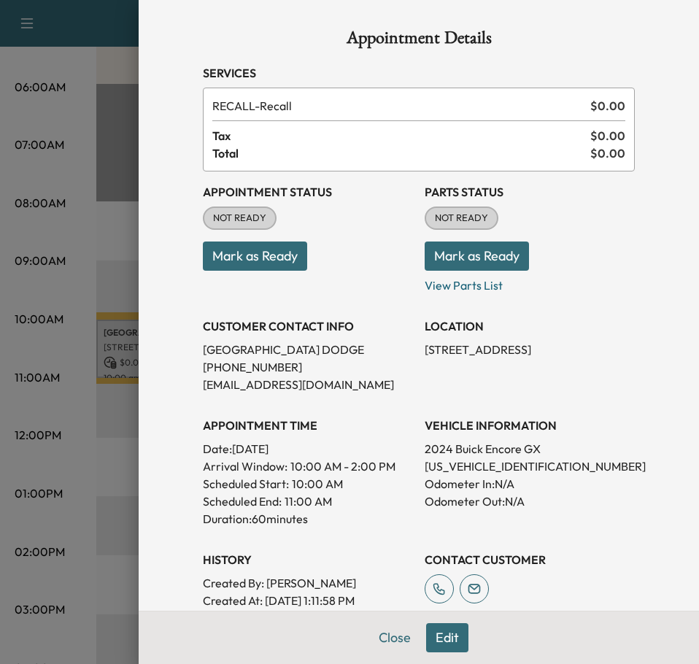
click at [430, 631] on button "Edit" at bounding box center [447, 637] width 42 height 29
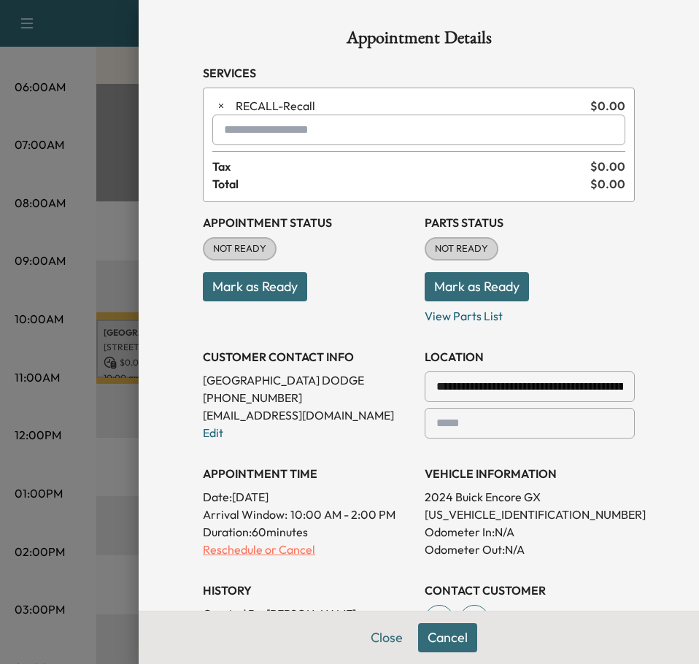
click at [256, 548] on p "Reschedule or Cancel" at bounding box center [308, 550] width 210 height 18
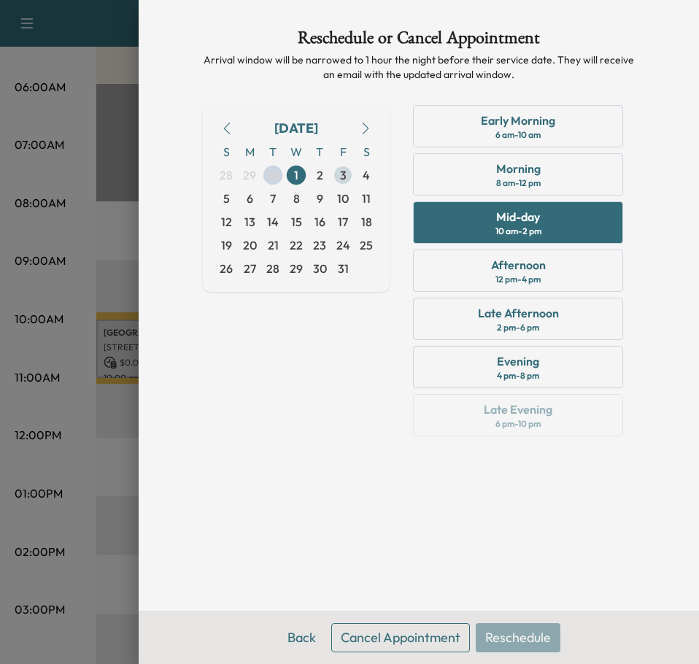
click at [331, 174] on span "3" at bounding box center [342, 174] width 23 height 23
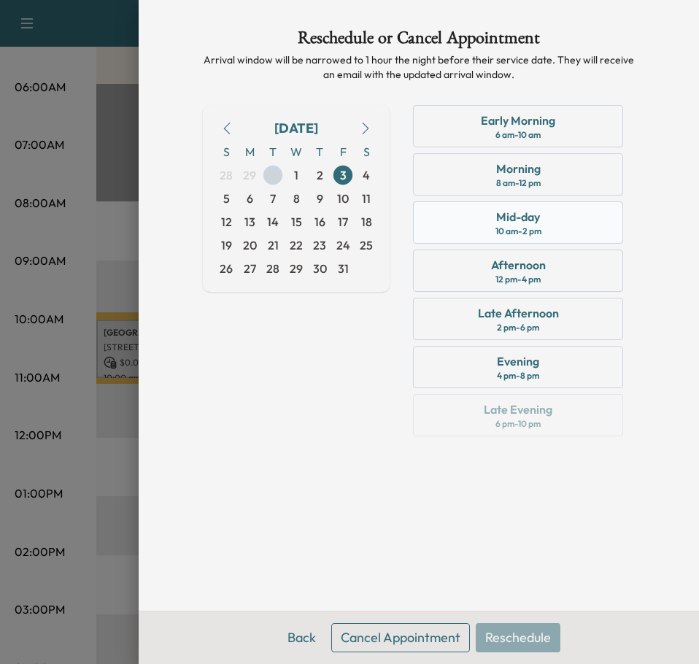
click at [527, 220] on div "Mid-day" at bounding box center [518, 217] width 44 height 18
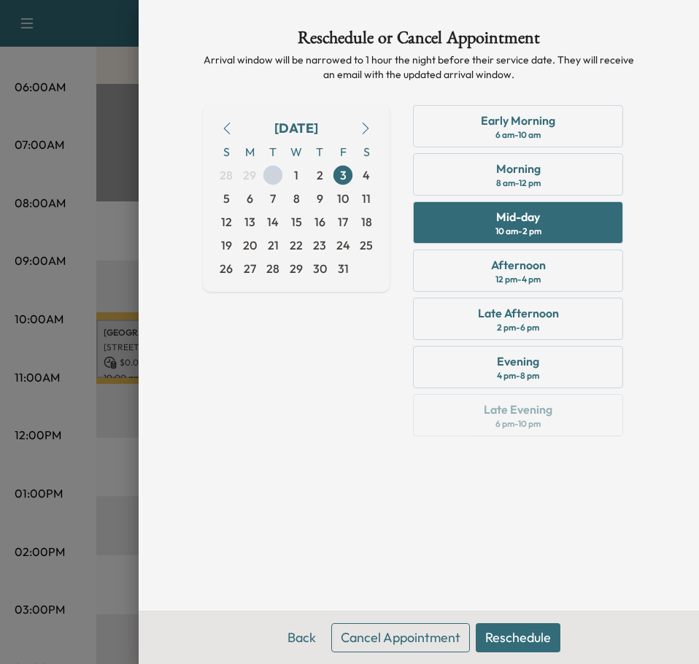
click at [512, 633] on button "Reschedule" at bounding box center [518, 637] width 85 height 29
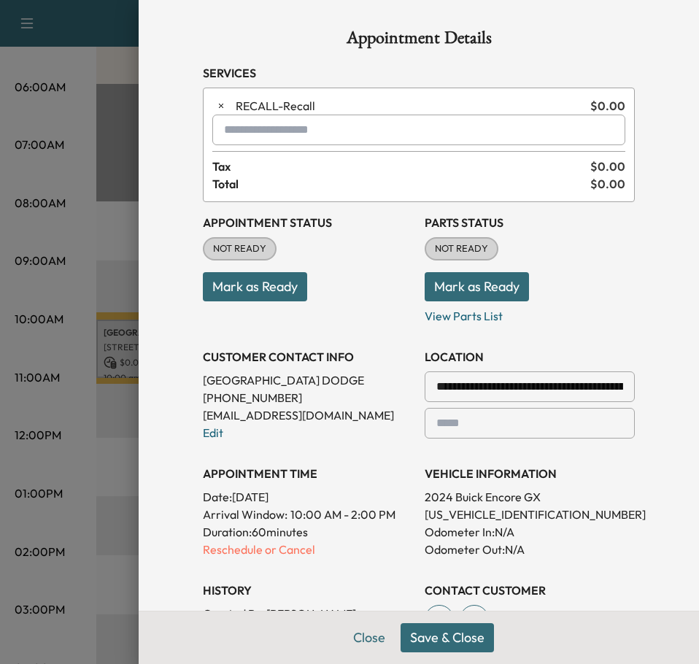
click at [467, 631] on button "Save & Close" at bounding box center [447, 637] width 93 height 29
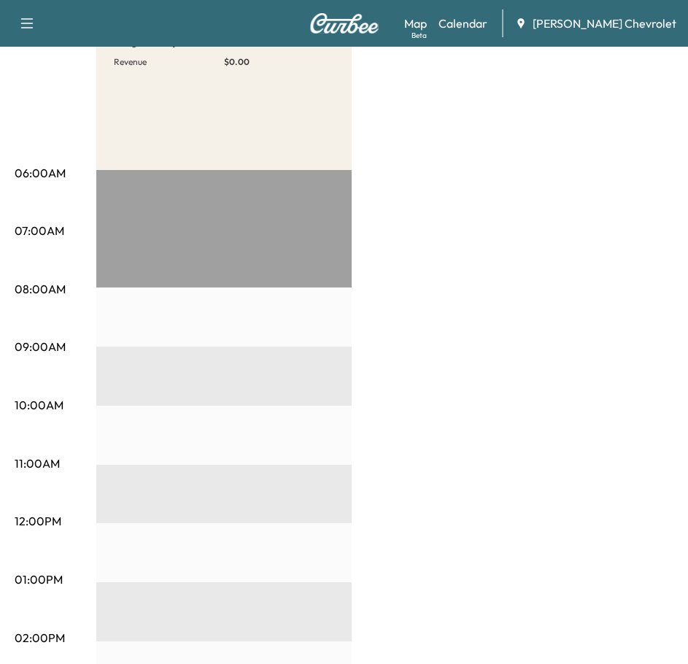
scroll to position [73, 0]
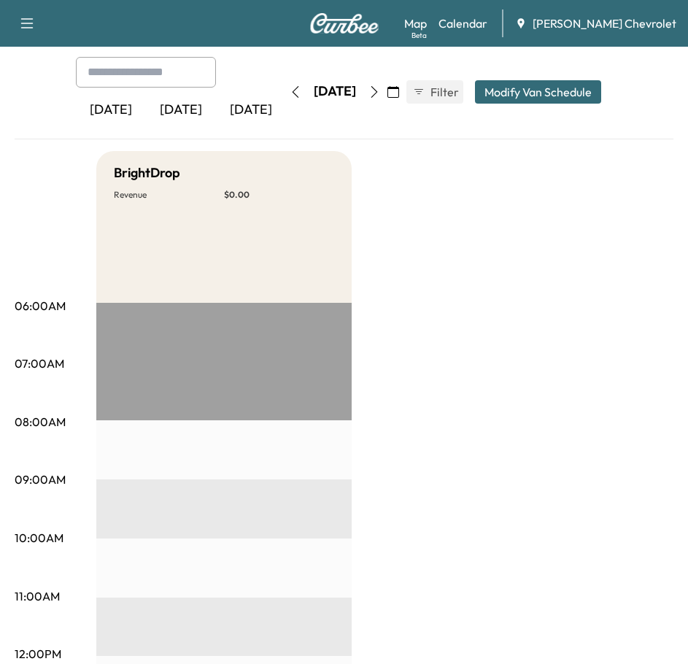
click at [387, 95] on div "[DATE]" at bounding box center [335, 91] width 104 height 23
click at [380, 93] on icon "button" at bounding box center [374, 92] width 12 height 12
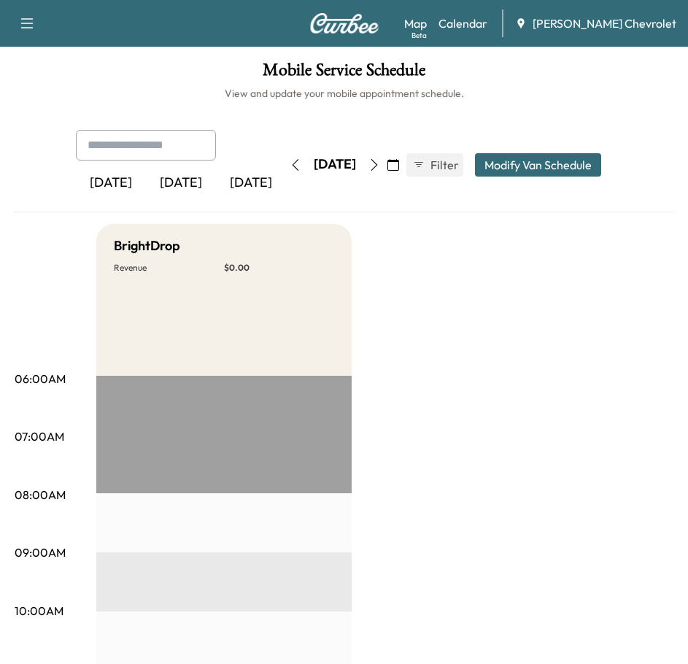
click at [380, 161] on icon "button" at bounding box center [374, 165] width 12 height 12
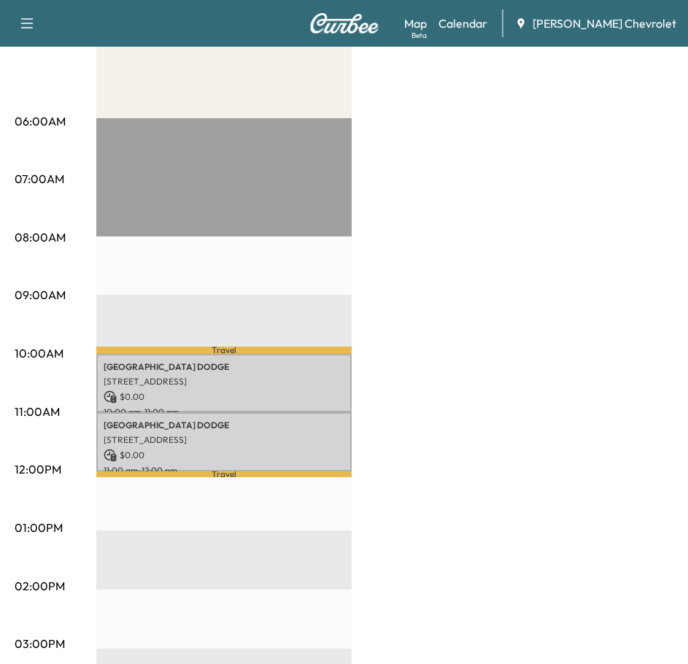
scroll to position [292, 0]
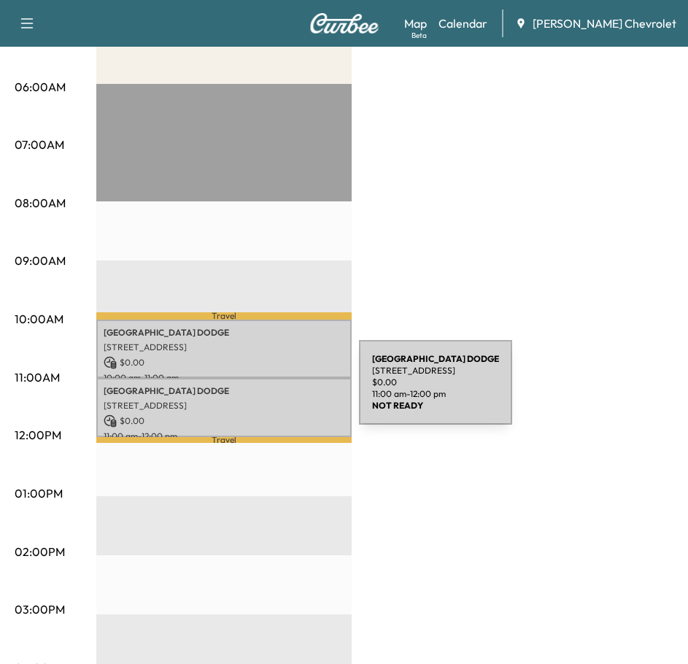
click at [250, 391] on p "NOTTINGHAM DODGE" at bounding box center [224, 391] width 241 height 12
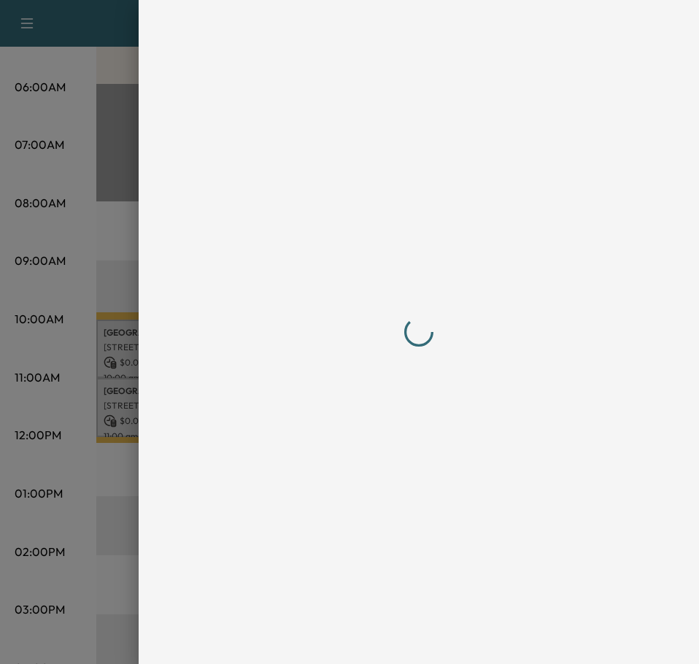
click at [471, 468] on div at bounding box center [419, 332] width 432 height 606
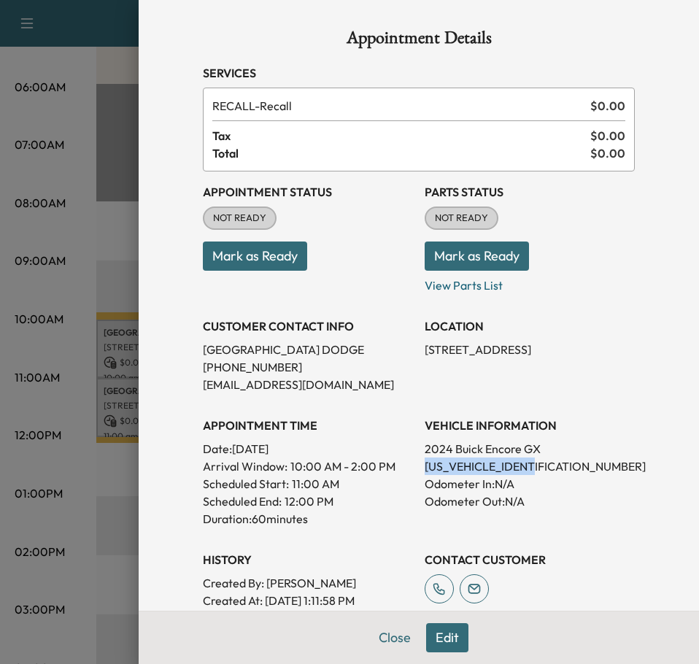
click at [471, 468] on p "[US_VEHICLE_IDENTIFICATION_NUMBER]" at bounding box center [530, 466] width 210 height 18
drag, startPoint x: 471, startPoint y: 468, endPoint x: 382, endPoint y: 474, distance: 90.0
click at [382, 474] on span "10:00 AM - 2:00 PM" at bounding box center [342, 466] width 105 height 18
click at [444, 465] on p "[US_VEHICLE_IDENTIFICATION_NUMBER]" at bounding box center [530, 466] width 210 height 18
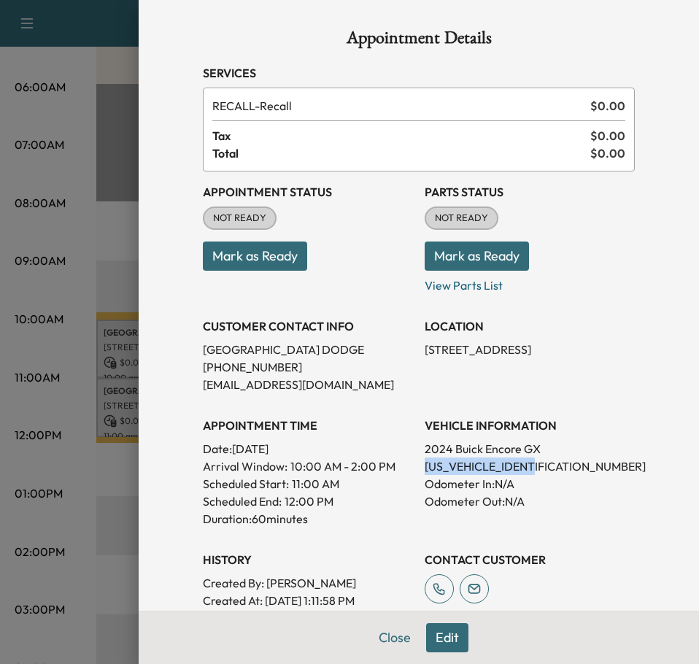
copy p "[US_VEHICLE_IDENTIFICATION_NUMBER]"
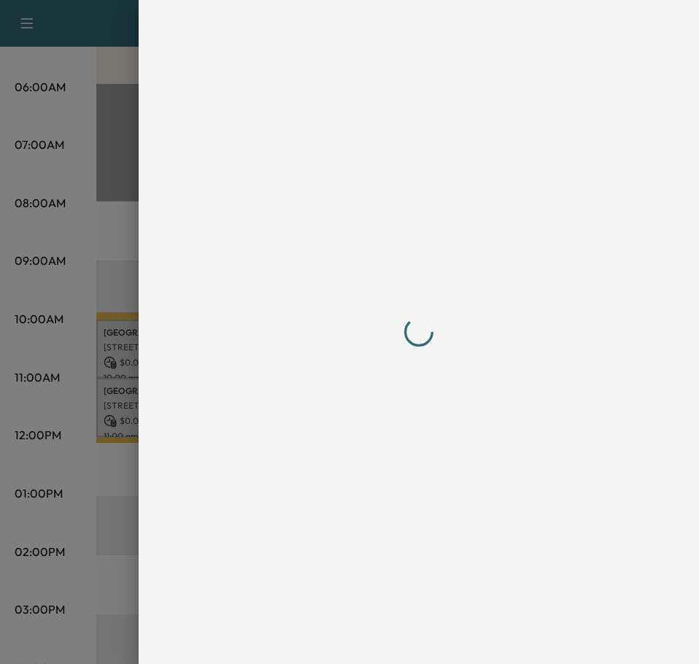
click at [393, 643] on div at bounding box center [418, 332] width 467 height 664
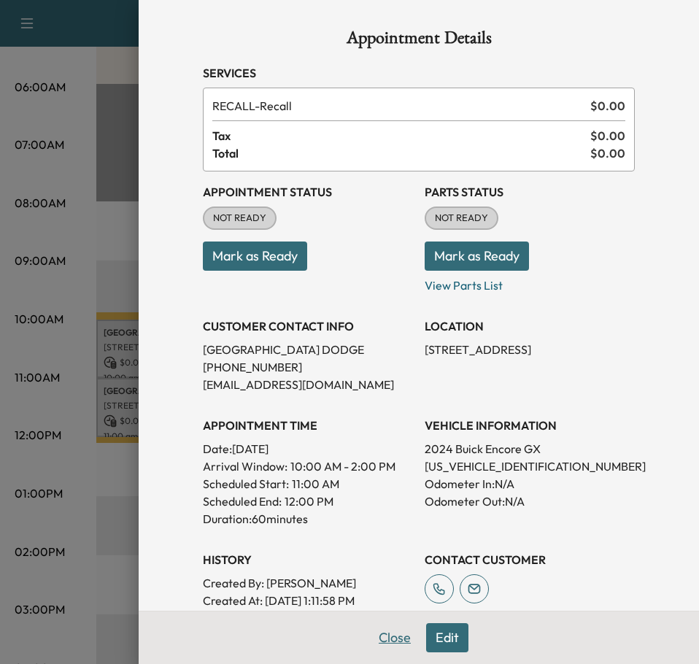
click at [375, 635] on button "Close" at bounding box center [394, 637] width 51 height 29
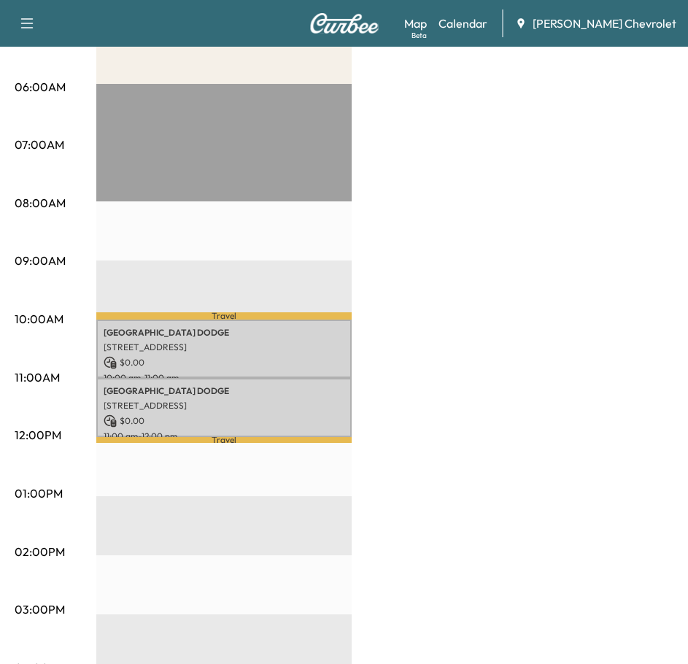
drag, startPoint x: 28, startPoint y: 22, endPoint x: 46, endPoint y: 53, distance: 35.7
click at [28, 22] on icon "button" at bounding box center [27, 24] width 18 height 18
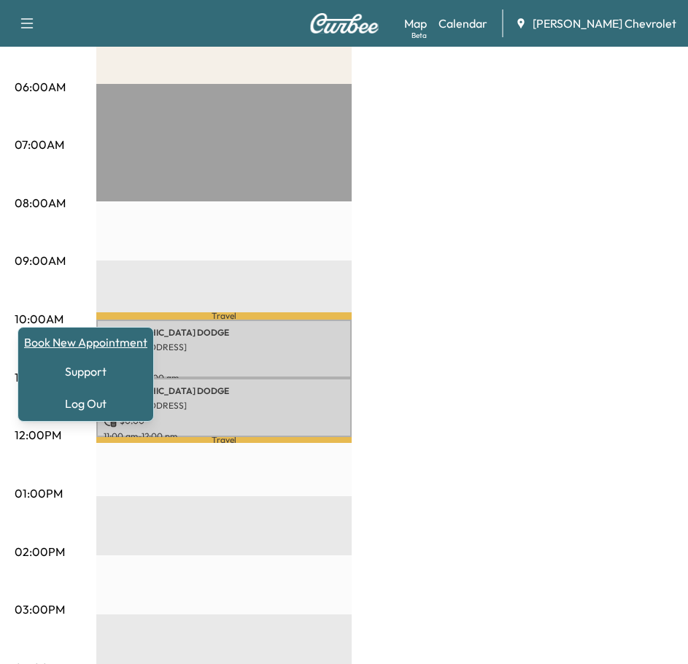
click at [71, 341] on link "Book New Appointment" at bounding box center [85, 342] width 123 height 18
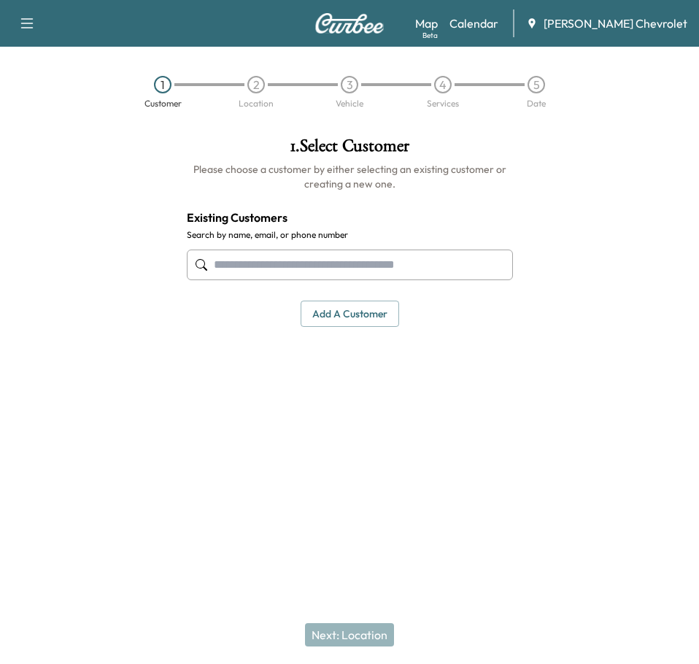
click at [295, 277] on input "text" at bounding box center [350, 265] width 326 height 31
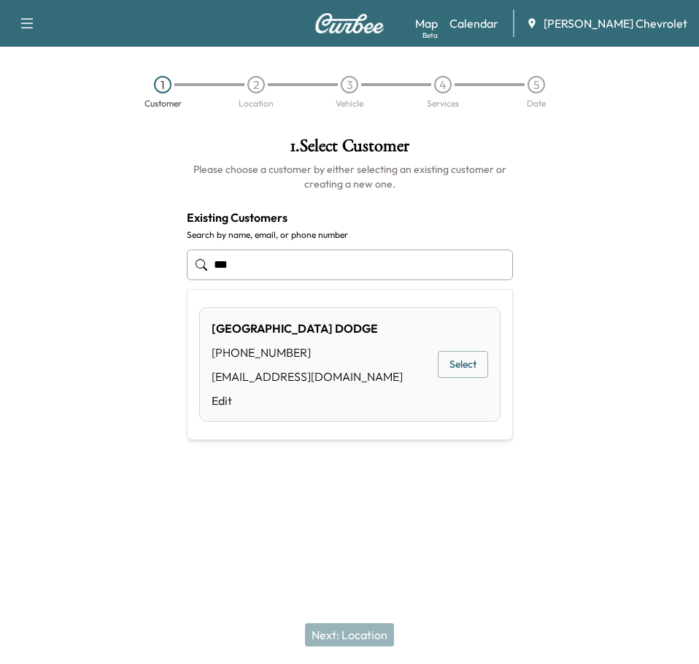
click at [478, 371] on button "Select" at bounding box center [463, 364] width 50 height 27
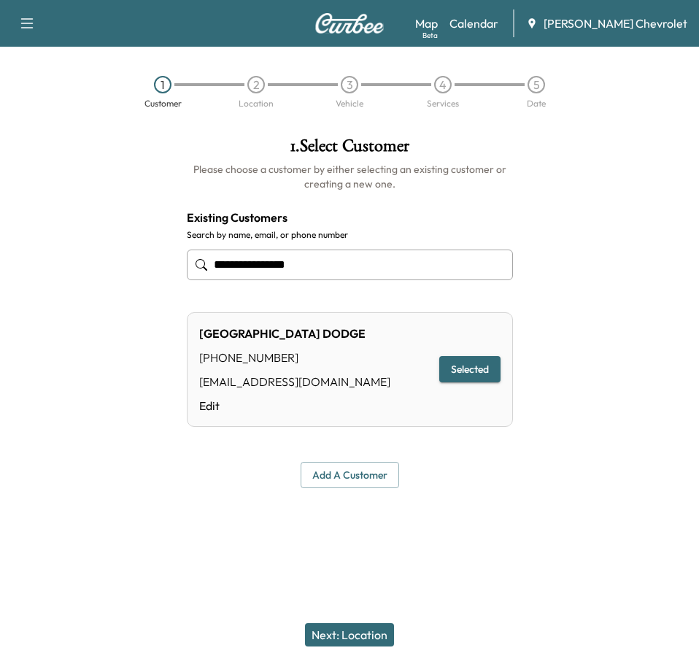
type input "**********"
click at [372, 629] on button "Next: Location" at bounding box center [349, 634] width 89 height 23
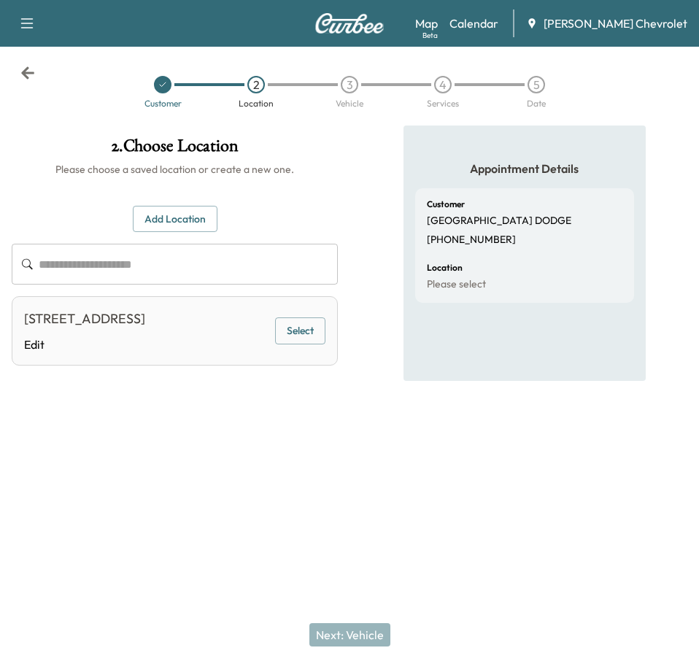
click at [145, 329] on div "[STREET_ADDRESS]" at bounding box center [84, 319] width 121 height 20
click at [330, 352] on div "[STREET_ADDRESS] Edit Select" at bounding box center [175, 330] width 326 height 69
click at [305, 344] on button "Select" at bounding box center [300, 330] width 50 height 27
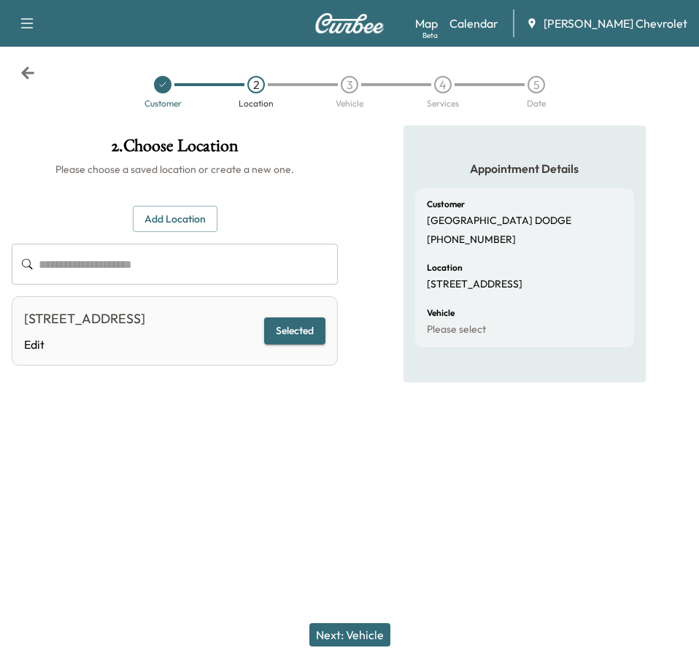
click at [369, 630] on button "Next: Vehicle" at bounding box center [349, 634] width 81 height 23
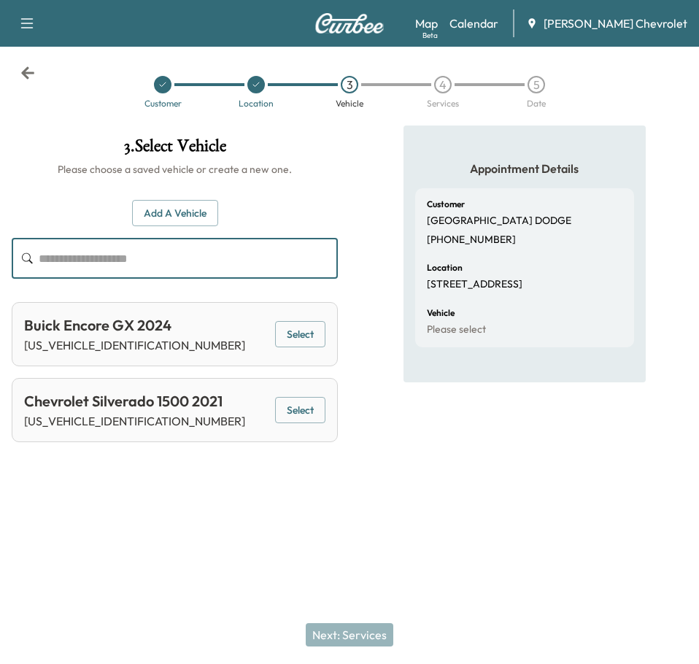
click at [165, 266] on input "text" at bounding box center [188, 258] width 299 height 41
click at [163, 251] on input "text" at bounding box center [188, 258] width 299 height 41
paste input "**********"
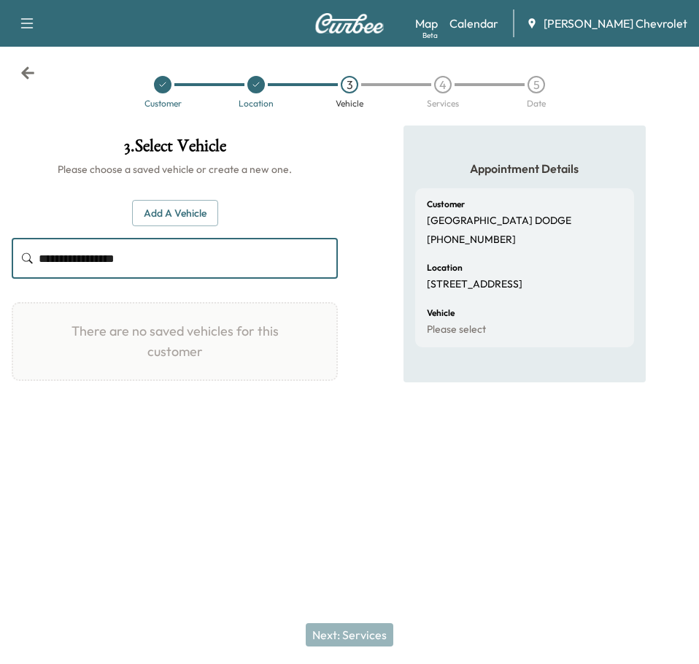
type input "**********"
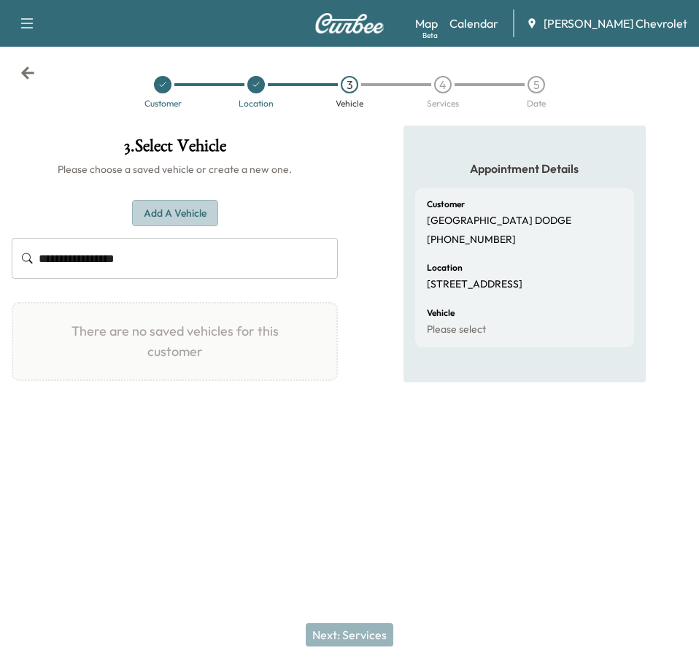
click at [190, 215] on button "Add a Vehicle" at bounding box center [175, 213] width 86 height 27
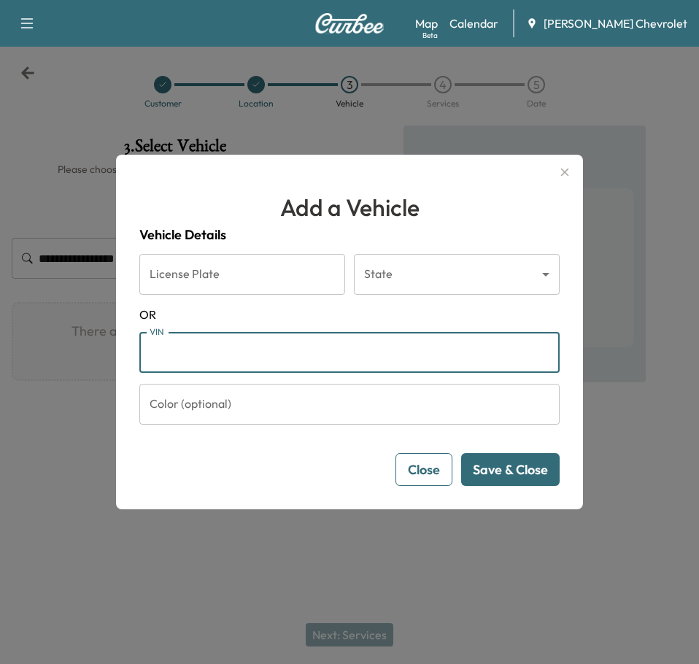
click at [198, 347] on input "VIN" at bounding box center [349, 352] width 420 height 41
paste input "**********"
type input "**********"
click at [521, 479] on button "Save & Close" at bounding box center [510, 469] width 98 height 33
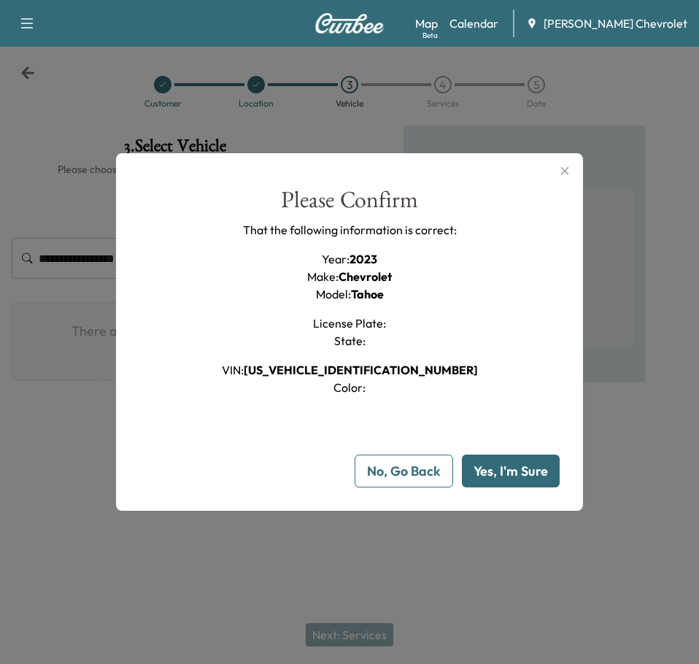
click at [508, 466] on button "Yes, I'm Sure" at bounding box center [511, 471] width 98 height 33
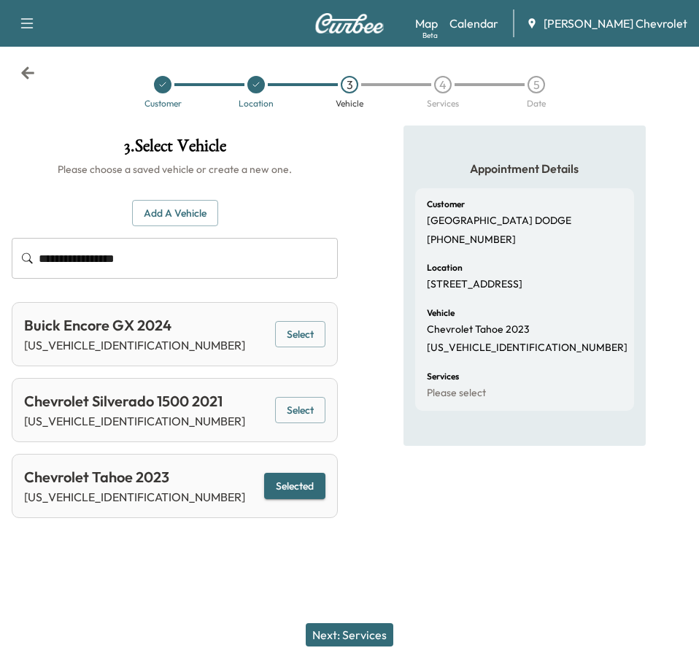
click at [106, 495] on p "[US_VEHICLE_IDENTIFICATION_NUMBER]" at bounding box center [134, 497] width 221 height 18
copy p "[US_VEHICLE_IDENTIFICATION_NUMBER]"
click at [330, 633] on button "Next: Services" at bounding box center [350, 634] width 88 height 23
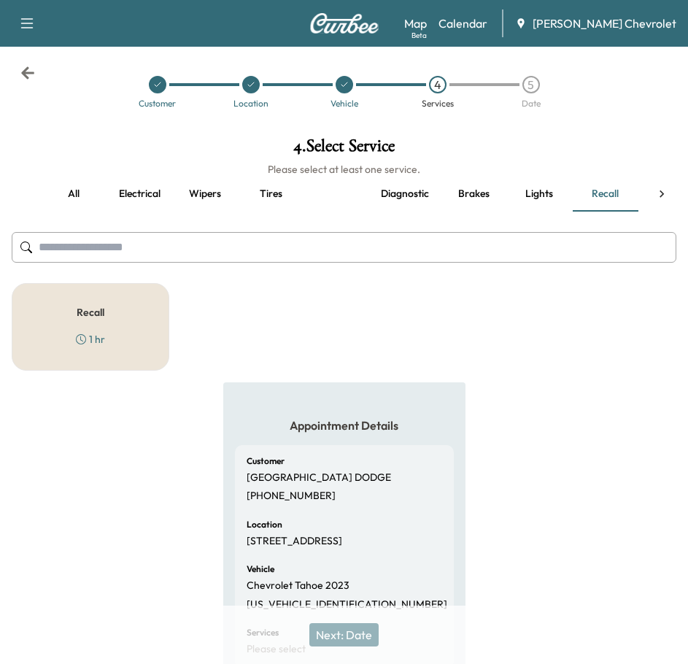
click at [123, 319] on div "Recall 1 hr" at bounding box center [91, 327] width 158 height 88
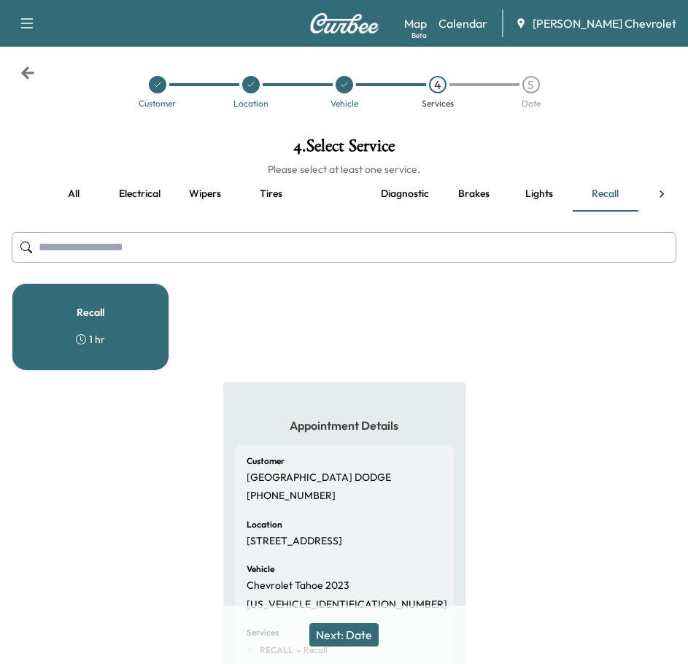
click at [336, 630] on button "Next: Date" at bounding box center [343, 634] width 69 height 23
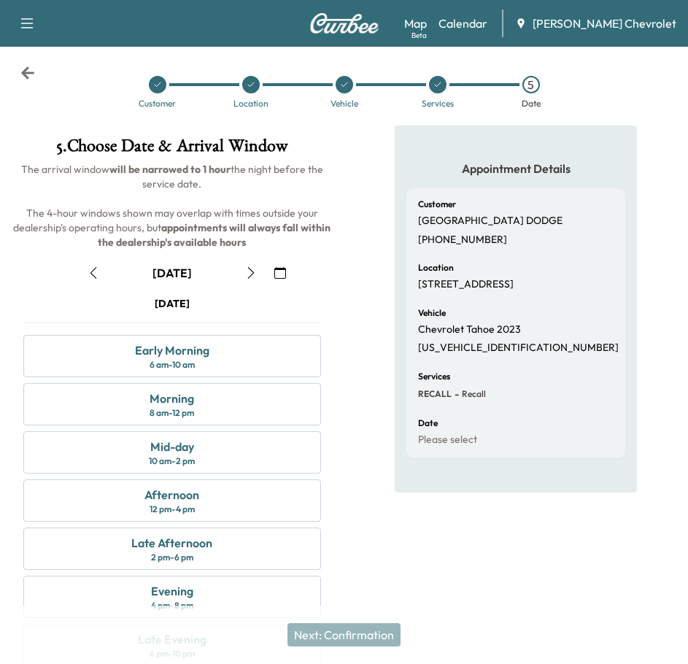
click at [251, 274] on icon "button" at bounding box center [251, 273] width 12 height 12
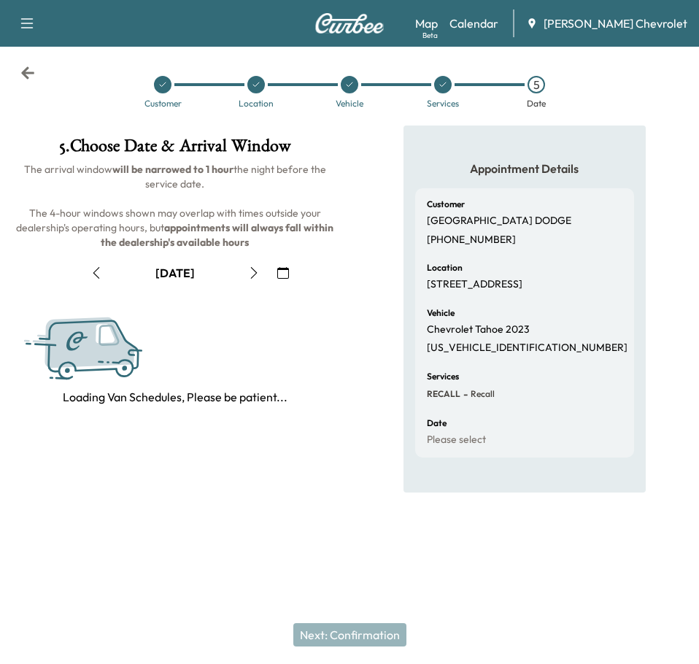
click at [251, 274] on icon "button" at bounding box center [254, 273] width 12 height 12
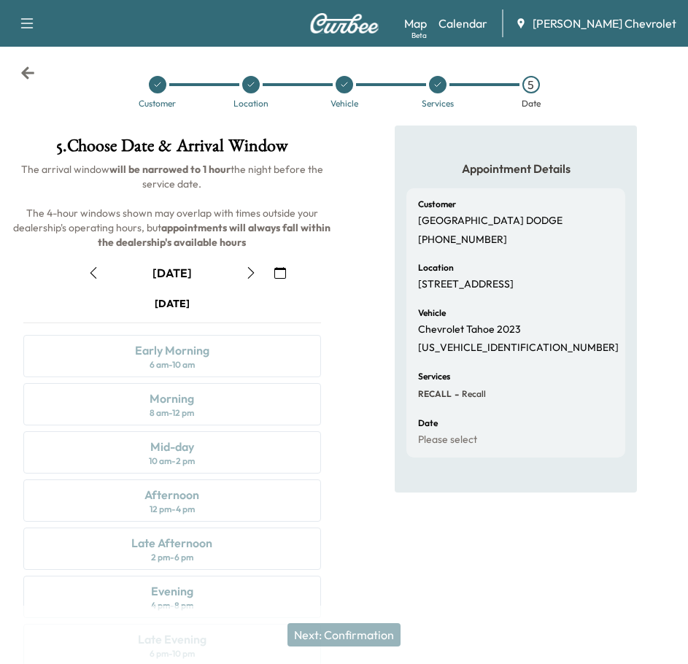
click at [101, 269] on button "button" at bounding box center [93, 272] width 25 height 23
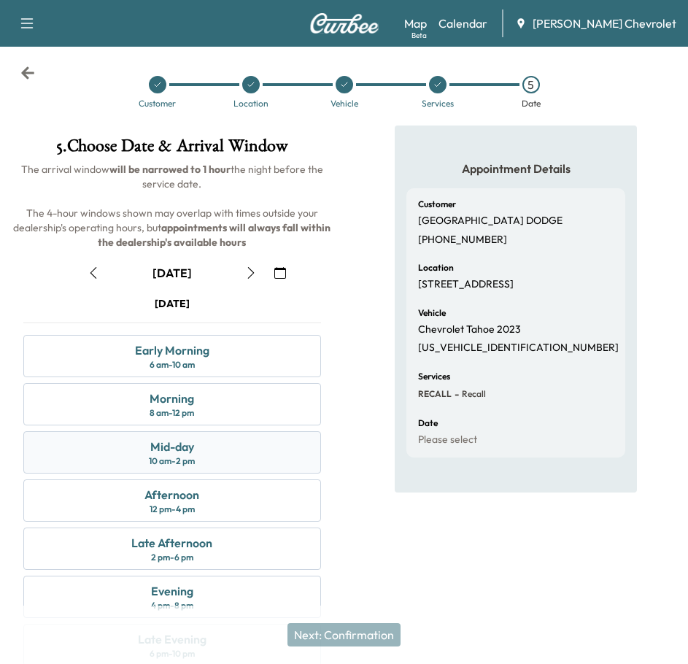
click at [181, 452] on div "Mid-day" at bounding box center [172, 447] width 44 height 18
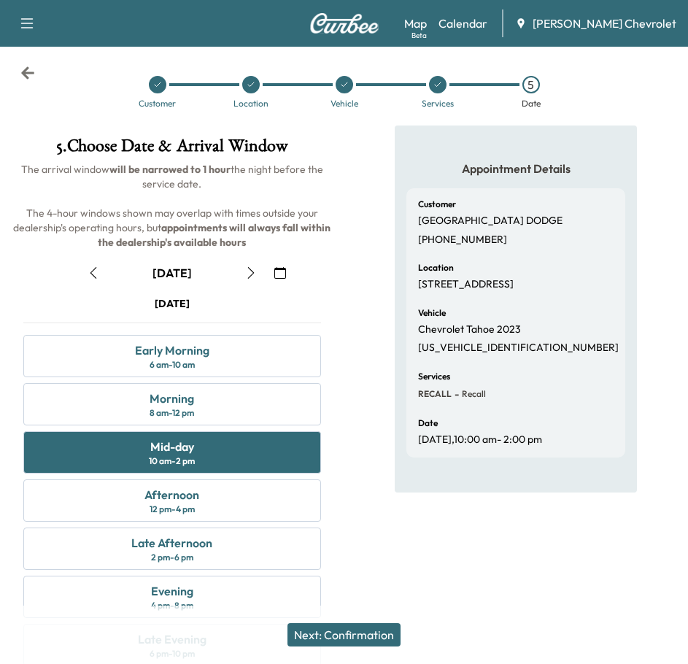
click at [341, 631] on button "Next: Confirmation" at bounding box center [343, 634] width 113 height 23
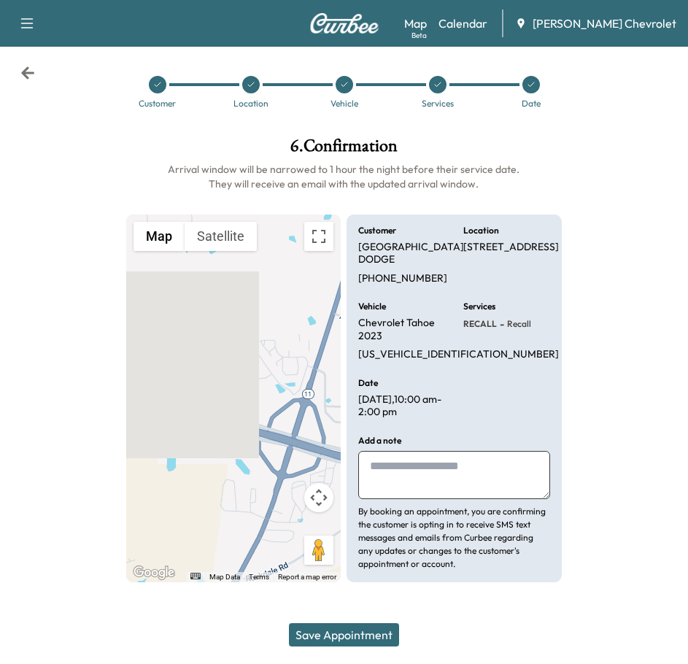
click at [345, 622] on div "Save Appointment" at bounding box center [344, 635] width 688 height 58
click at [336, 632] on button "Save Appointment" at bounding box center [344, 634] width 110 height 23
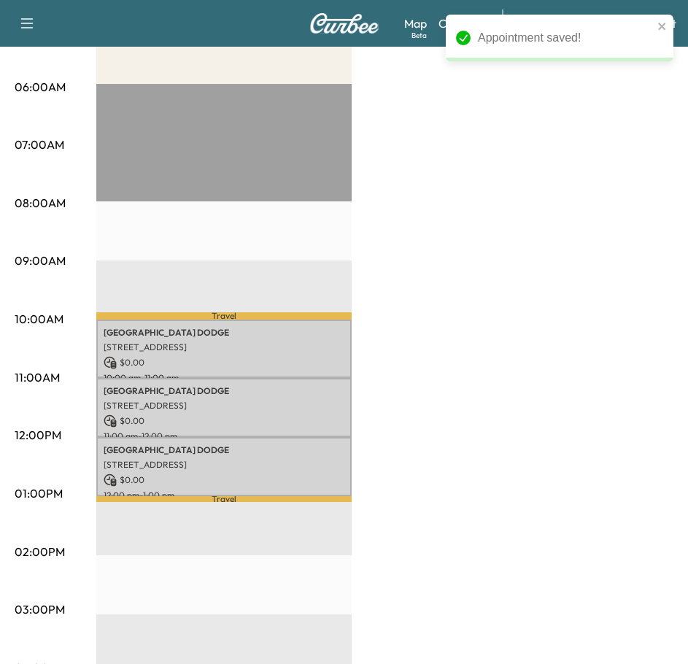
scroll to position [146, 0]
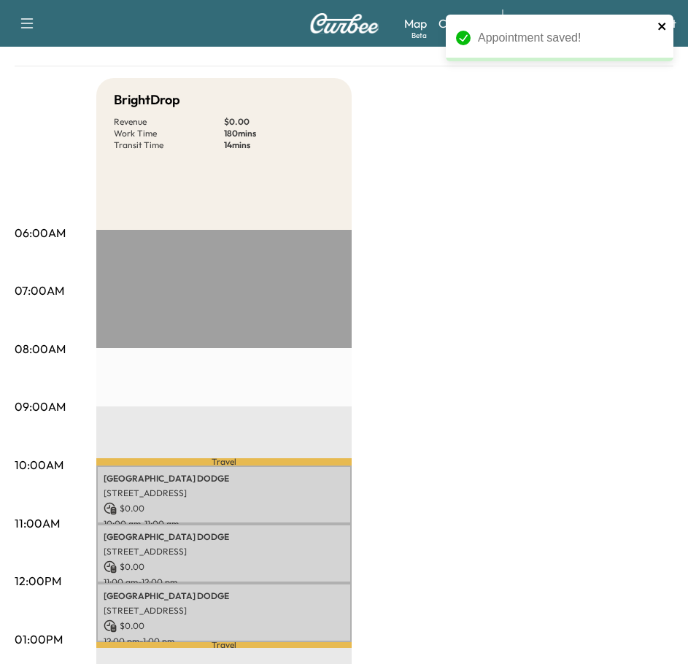
click at [659, 31] on icon "close" at bounding box center [662, 26] width 10 height 12
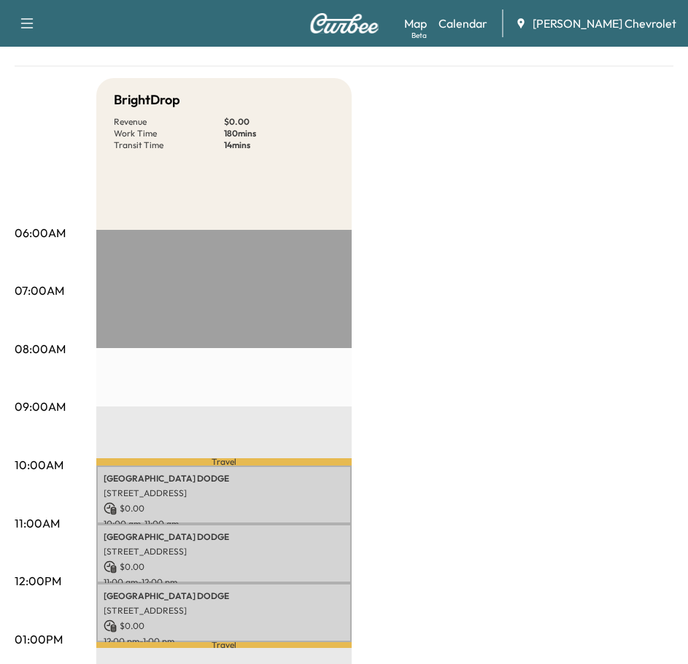
click at [28, 26] on icon "button" at bounding box center [27, 24] width 18 height 18
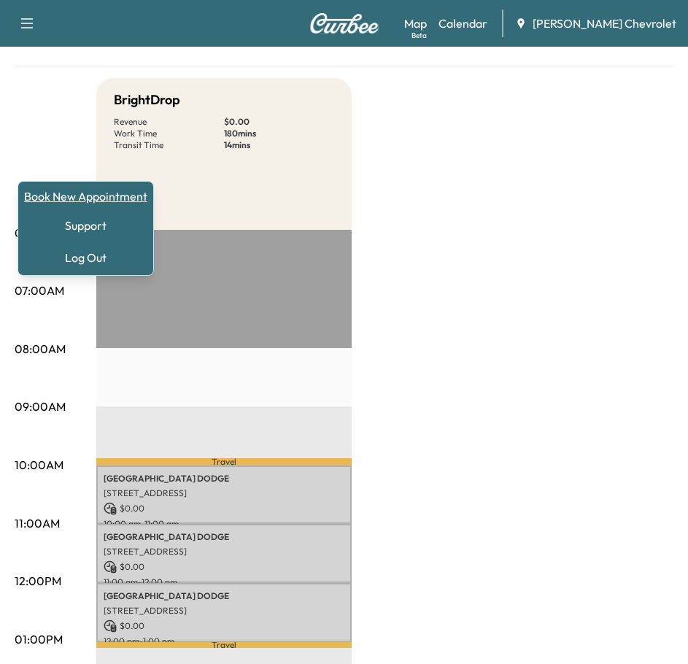
click at [126, 200] on link "Book New Appointment" at bounding box center [85, 197] width 123 height 18
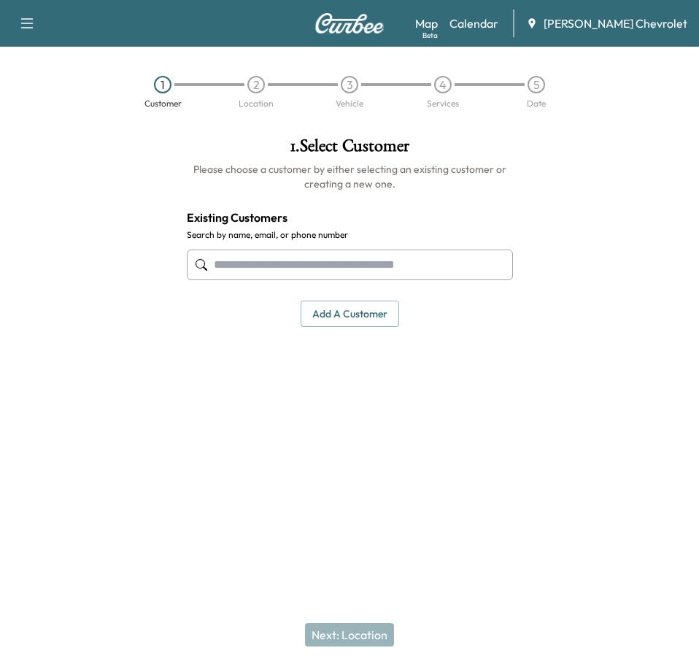
click at [348, 259] on input "text" at bounding box center [350, 265] width 326 height 31
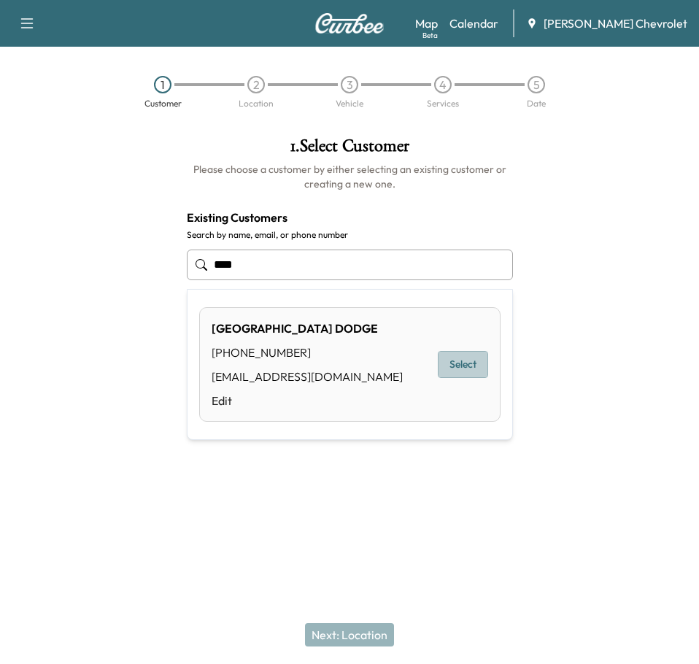
click at [481, 363] on button "Select" at bounding box center [463, 364] width 50 height 27
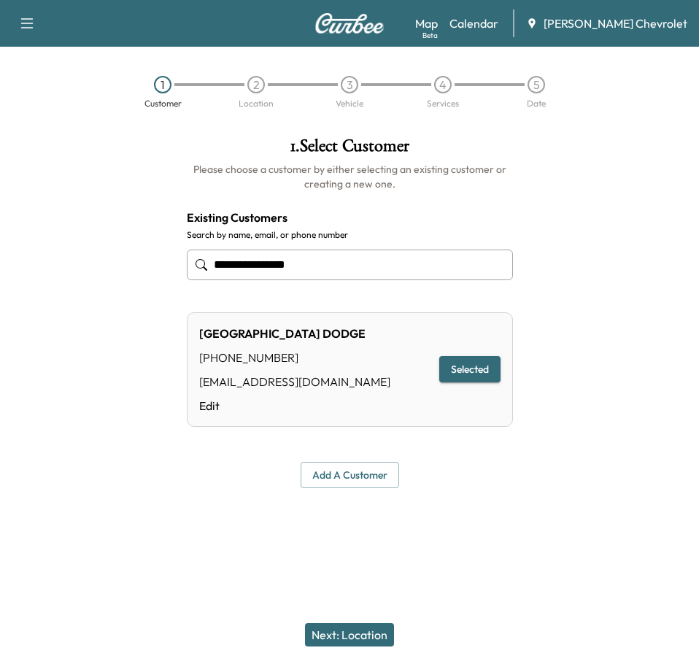
type input "**********"
click at [345, 640] on button "Next: Location" at bounding box center [349, 634] width 89 height 23
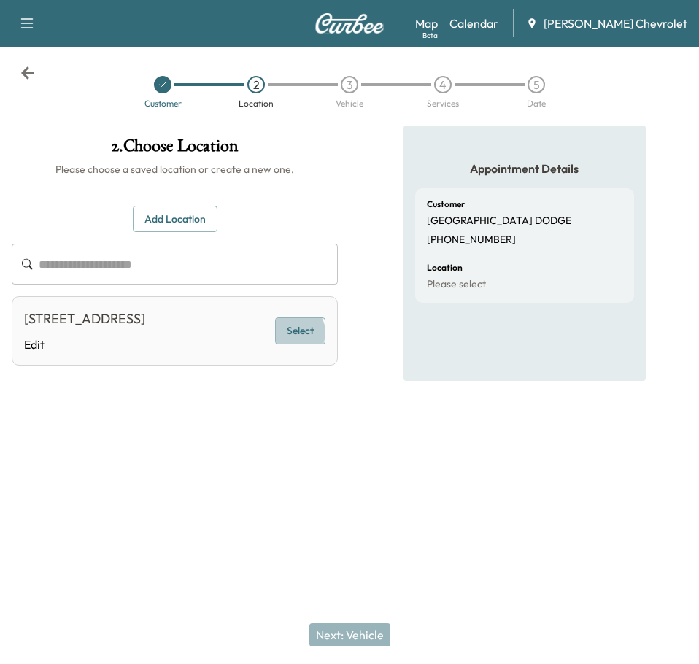
click at [296, 342] on button "Select" at bounding box center [300, 330] width 50 height 27
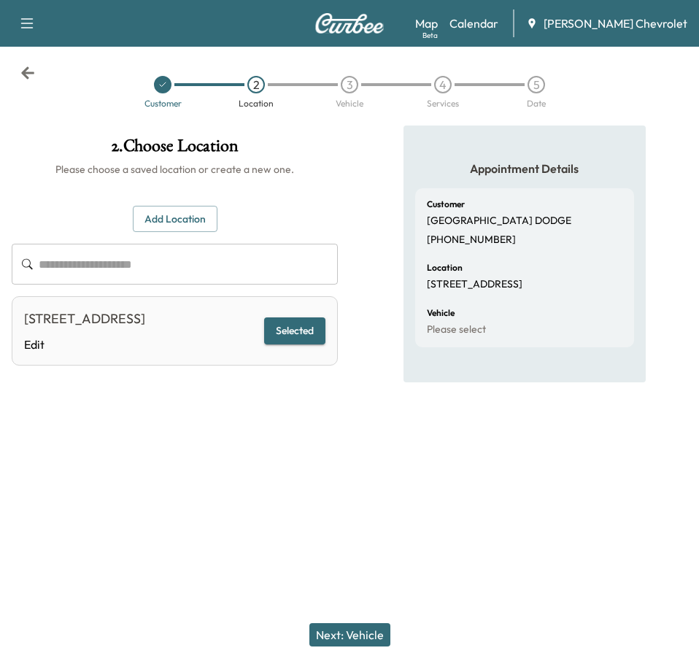
click at [342, 624] on button "Next: Vehicle" at bounding box center [349, 634] width 81 height 23
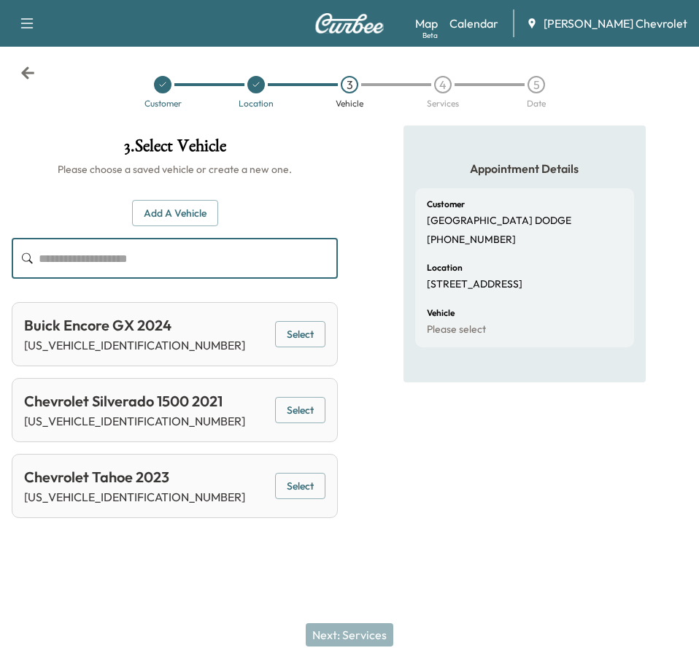
click at [198, 266] on input "text" at bounding box center [188, 258] width 299 height 41
paste input "**********"
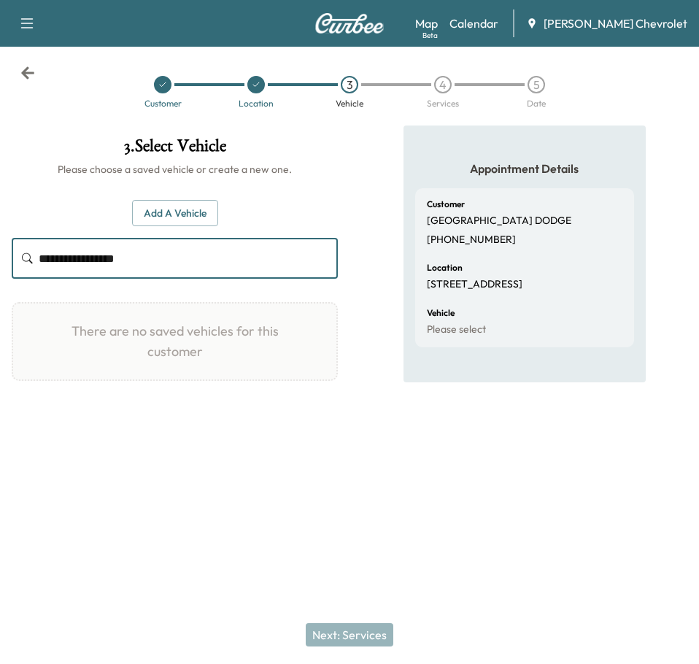
type input "**********"
click at [202, 214] on button "Add a Vehicle" at bounding box center [175, 213] width 86 height 27
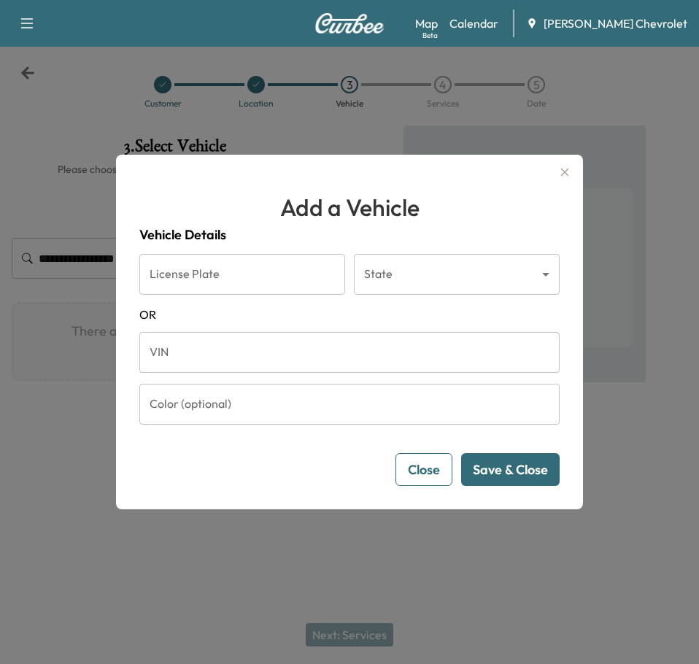
click at [252, 350] on input "VIN" at bounding box center [349, 352] width 420 height 41
paste input "**********"
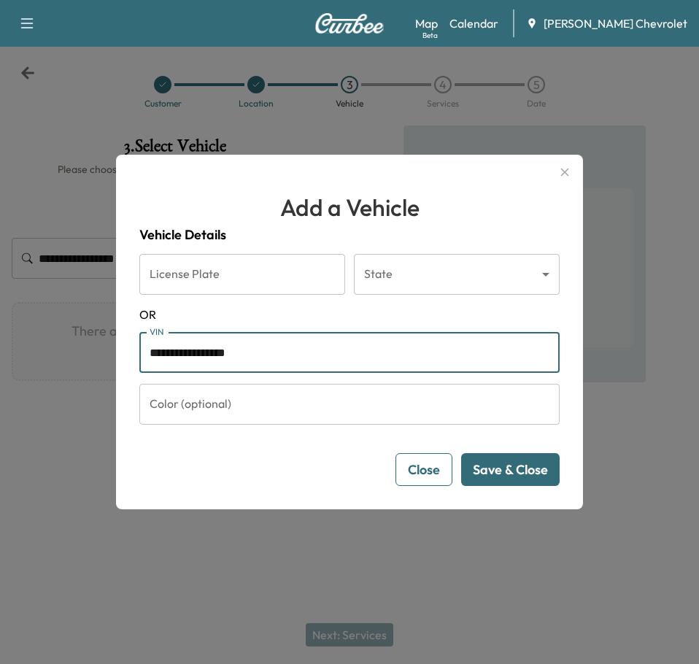
type input "**********"
click at [517, 481] on button "Save & Close" at bounding box center [510, 469] width 98 height 33
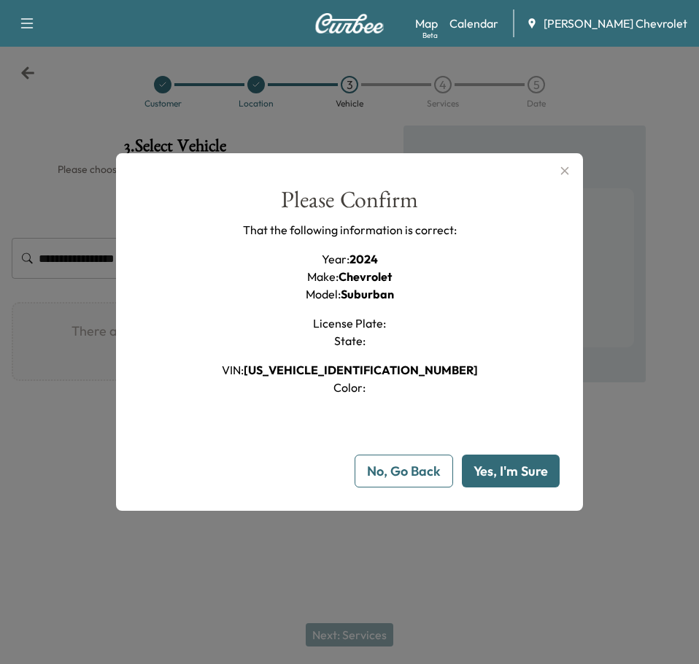
click at [517, 472] on button "Yes, I'm Sure" at bounding box center [511, 471] width 98 height 33
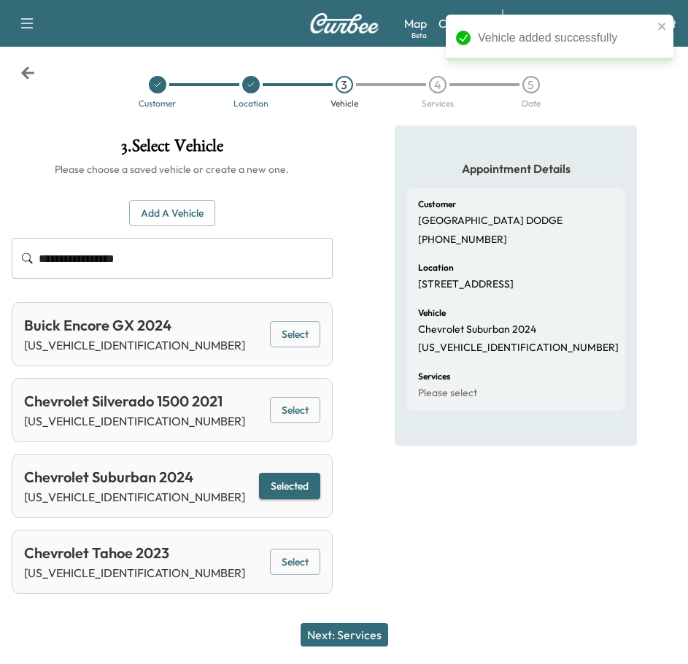
click at [368, 635] on button "Next: Services" at bounding box center [345, 634] width 88 height 23
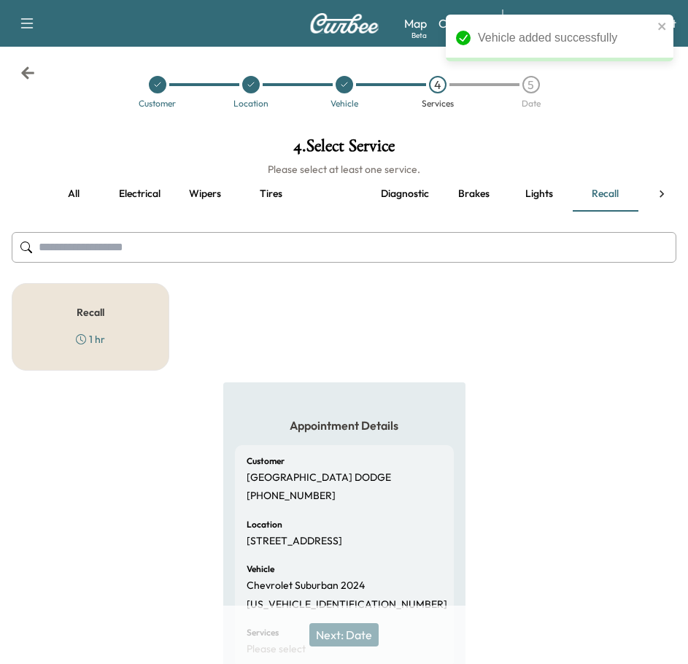
click at [139, 334] on div "Recall 1 hr" at bounding box center [91, 327] width 158 height 88
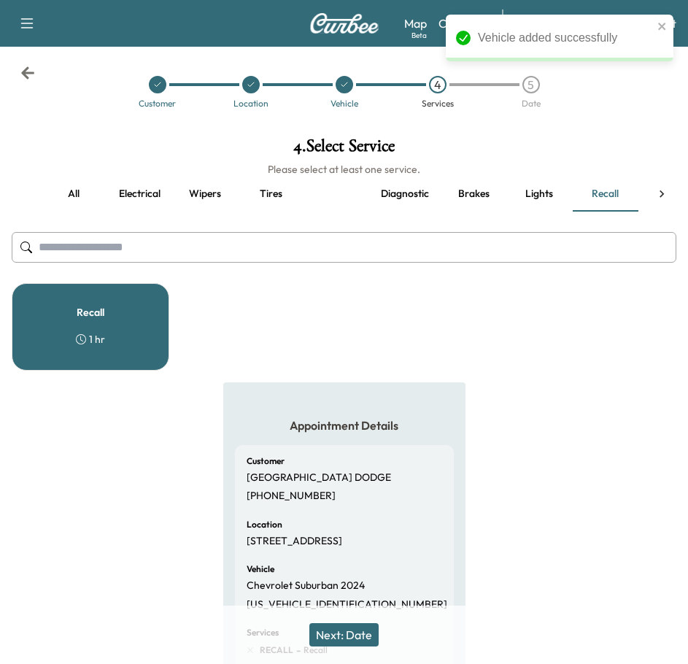
drag, startPoint x: 339, startPoint y: 631, endPoint x: 266, endPoint y: 616, distance: 73.8
click at [337, 631] on button "Next: Date" at bounding box center [343, 634] width 69 height 23
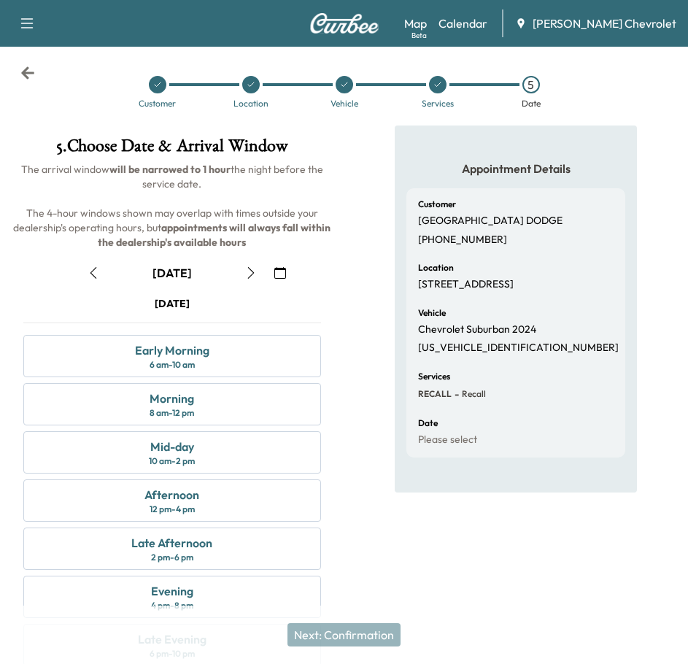
click at [253, 282] on button "button" at bounding box center [251, 272] width 25 height 23
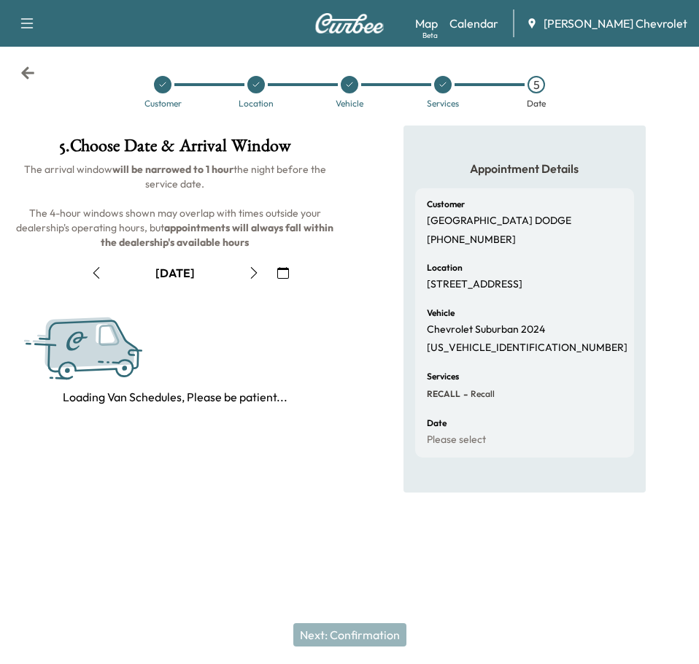
click at [253, 282] on button "button" at bounding box center [253, 272] width 25 height 23
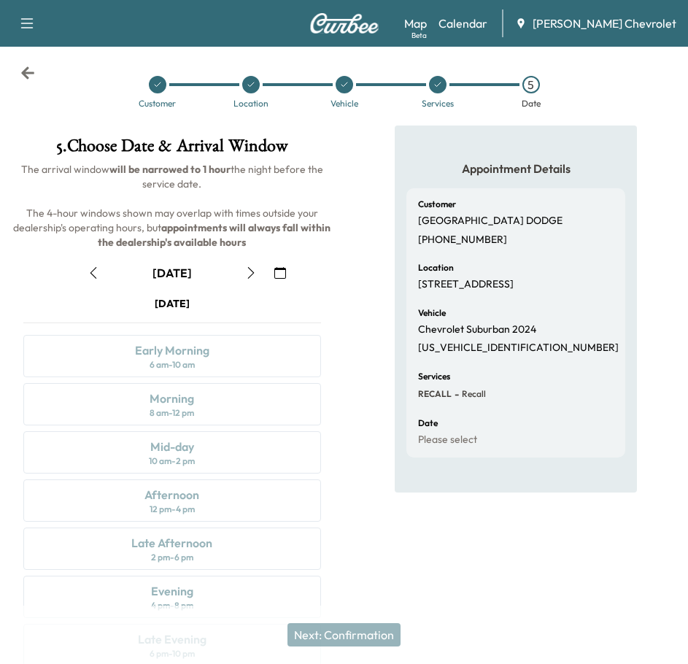
click at [104, 271] on button "button" at bounding box center [93, 272] width 25 height 23
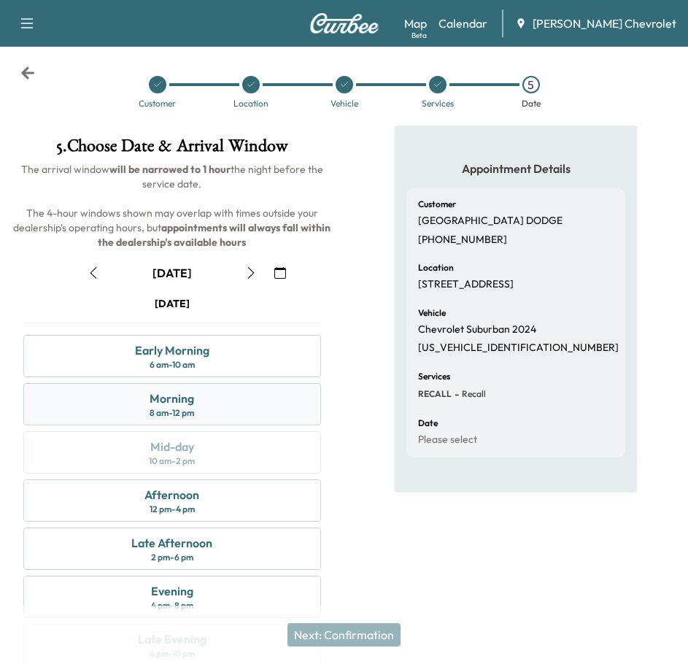
click at [214, 418] on div "Morning 8 am - 12 pm" at bounding box center [172, 404] width 298 height 42
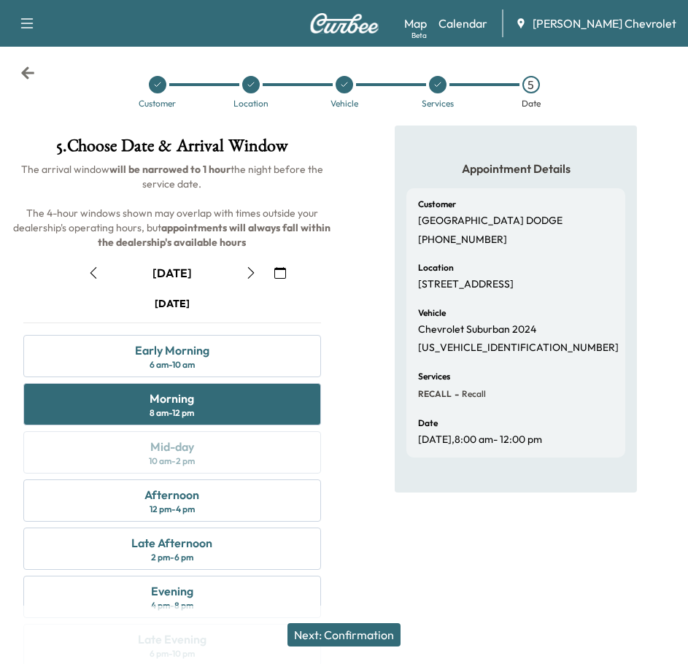
click at [349, 639] on button "Next: Confirmation" at bounding box center [343, 634] width 113 height 23
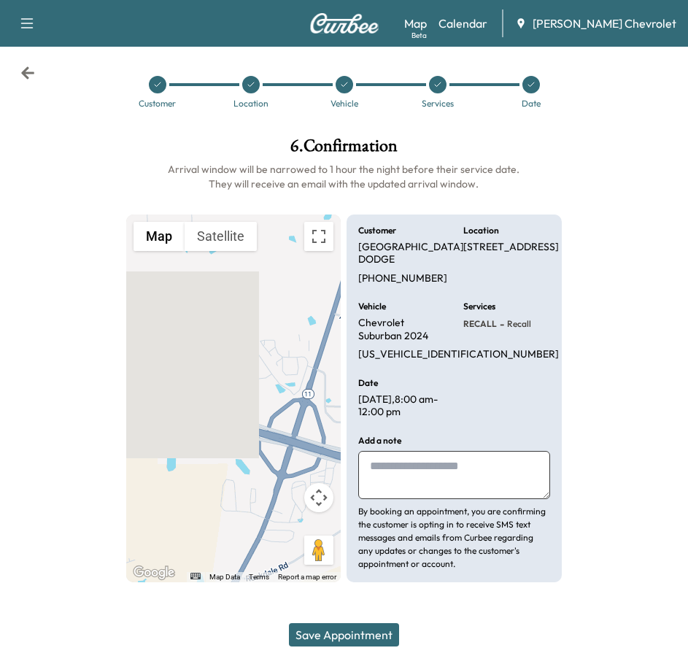
click at [346, 638] on button "Save Appointment" at bounding box center [344, 634] width 110 height 23
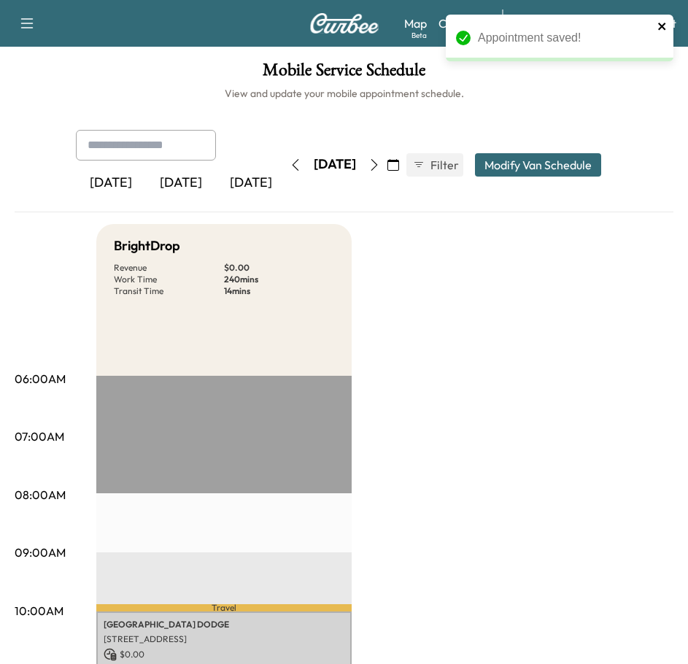
click at [666, 27] on icon "close" at bounding box center [662, 26] width 10 height 12
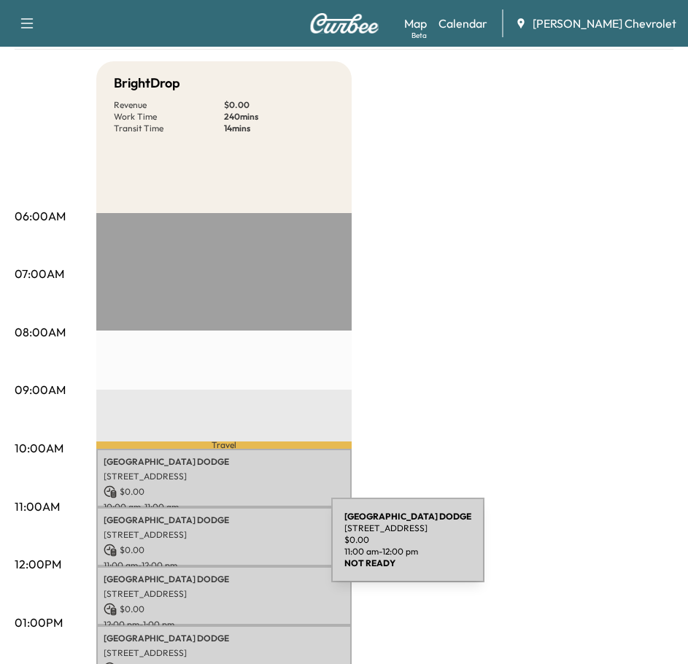
scroll to position [219, 0]
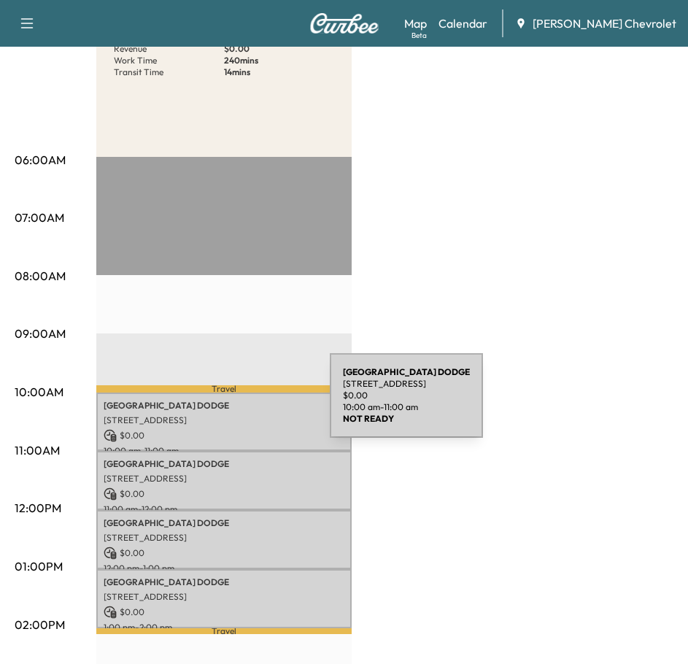
click at [220, 404] on p "NOTTINGHAM DODGE" at bounding box center [224, 406] width 241 height 12
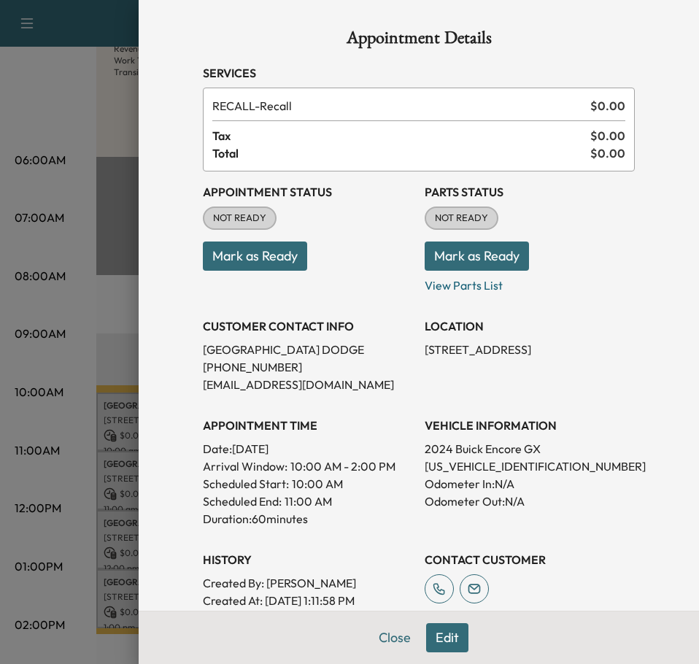
click at [112, 479] on div at bounding box center [349, 332] width 699 height 664
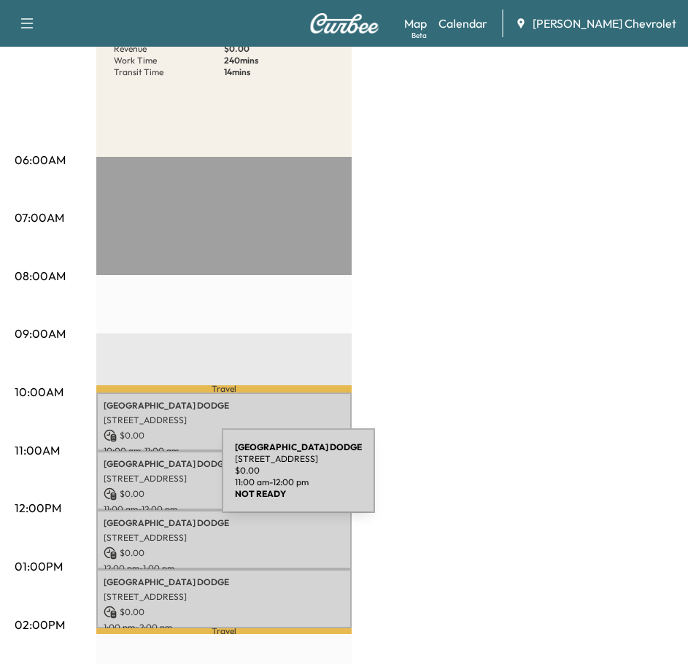
click at [112, 479] on p "[STREET_ADDRESS]" at bounding box center [224, 479] width 241 height 12
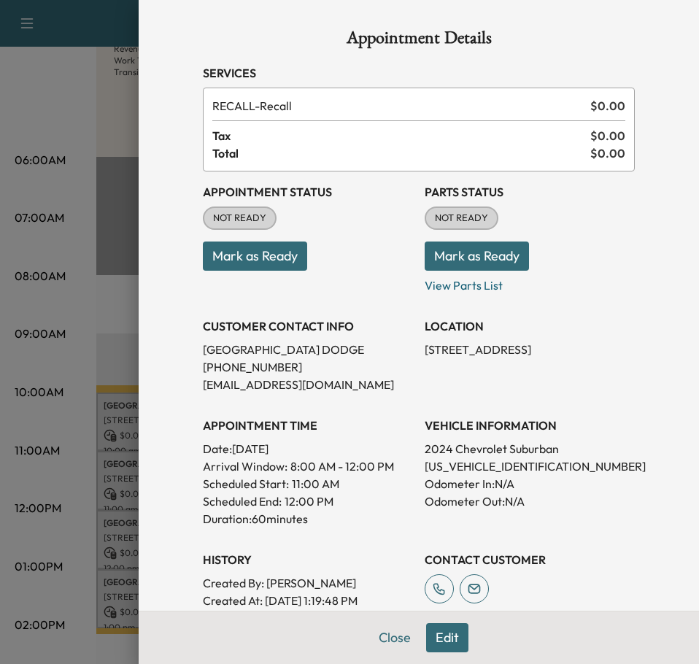
click at [104, 424] on div at bounding box center [349, 332] width 699 height 664
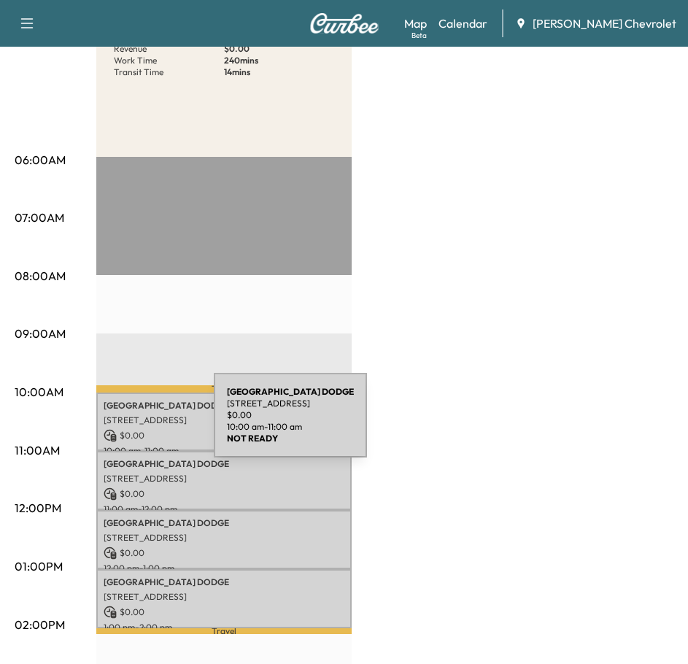
click at [104, 424] on div "NOTTINGHAM DODGE [STREET_ADDRESS] $ 0.00 10:00 am - 11:00 am" at bounding box center [223, 422] width 255 height 59
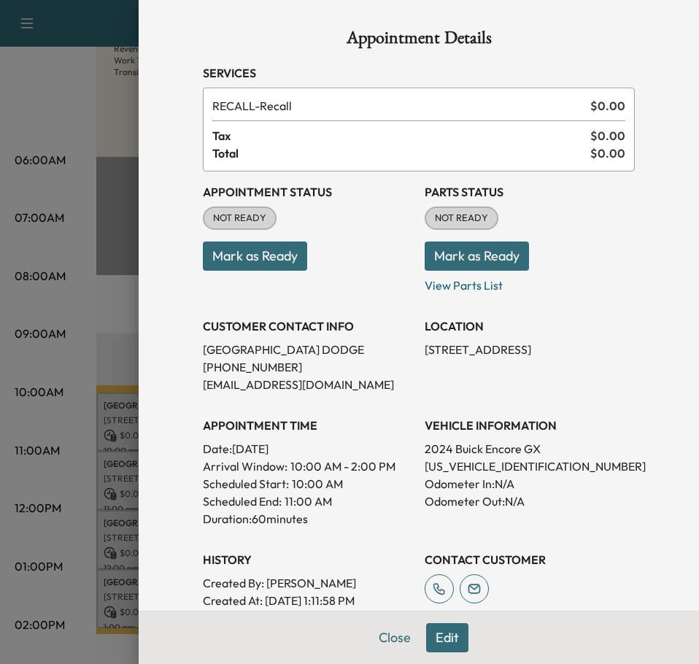
click at [48, 452] on div at bounding box center [349, 332] width 699 height 664
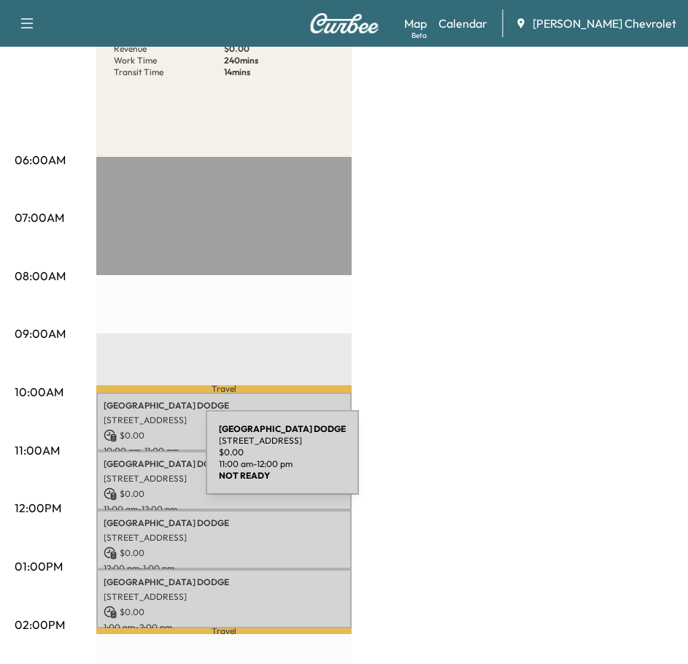
click at [98, 463] on div "NOTTINGHAM DODGE [STREET_ADDRESS] $ 0.00 11:00 am - 12:00 pm" at bounding box center [223, 480] width 255 height 59
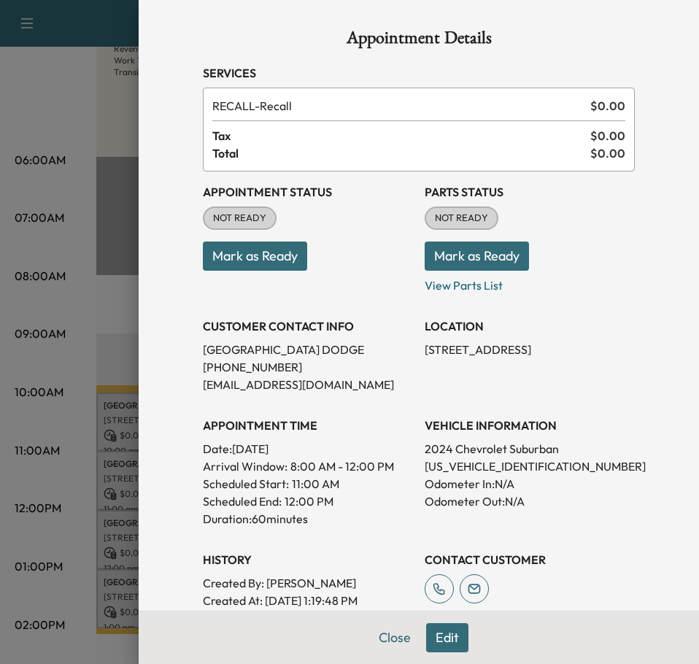
click at [78, 426] on div at bounding box center [349, 332] width 699 height 664
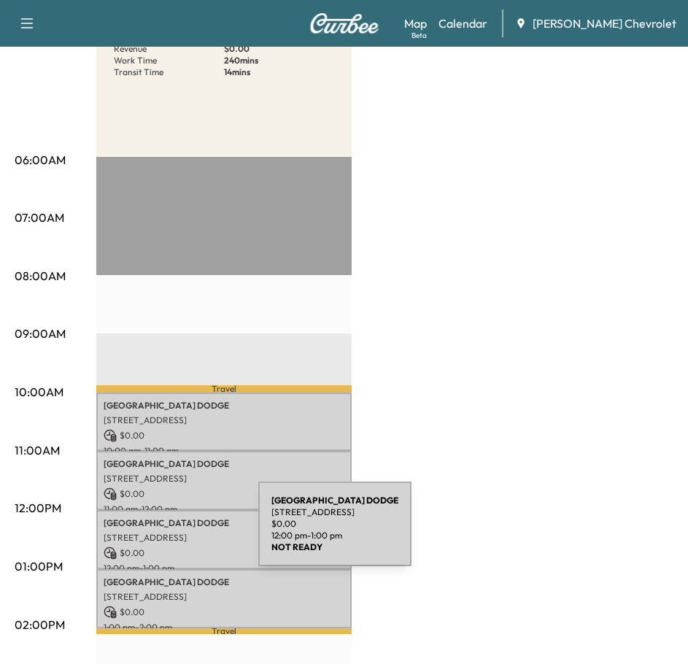
click at [149, 533] on p "[STREET_ADDRESS]" at bounding box center [224, 538] width 241 height 12
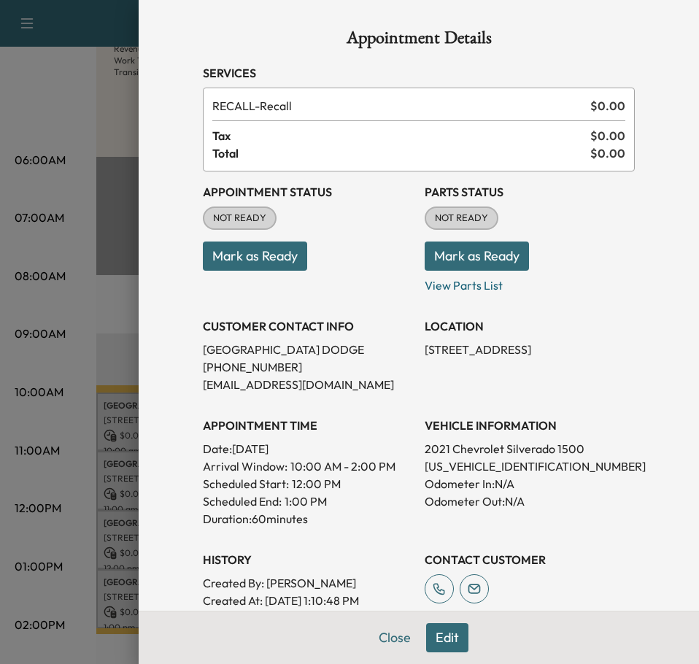
click at [70, 471] on div at bounding box center [349, 332] width 699 height 664
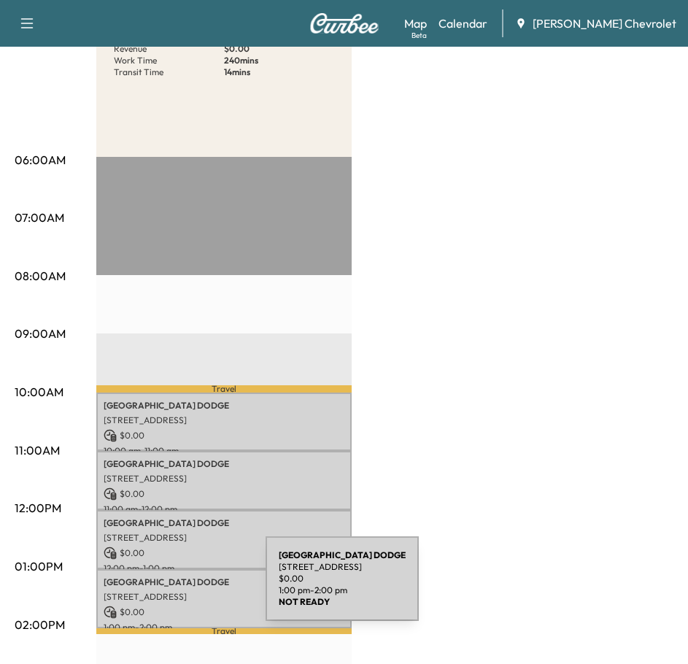
click at [156, 591] on p "[STREET_ADDRESS]" at bounding box center [224, 597] width 241 height 12
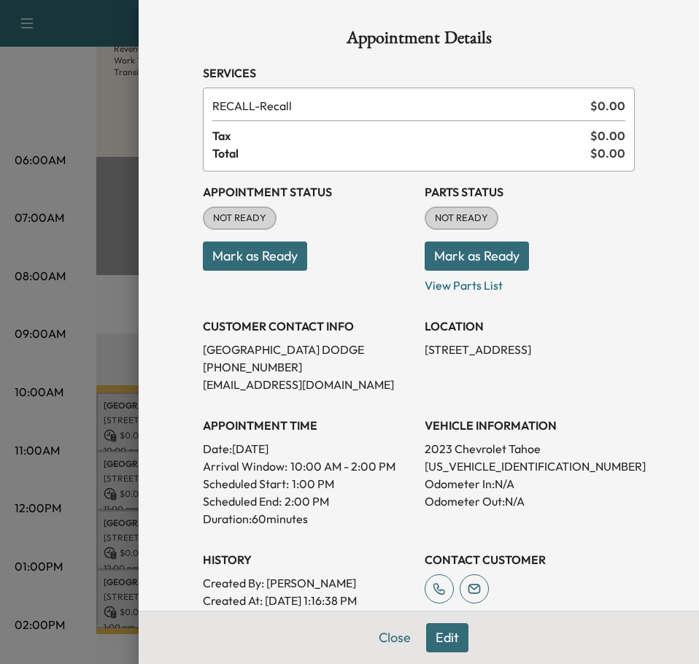
click at [59, 509] on div at bounding box center [349, 332] width 699 height 664
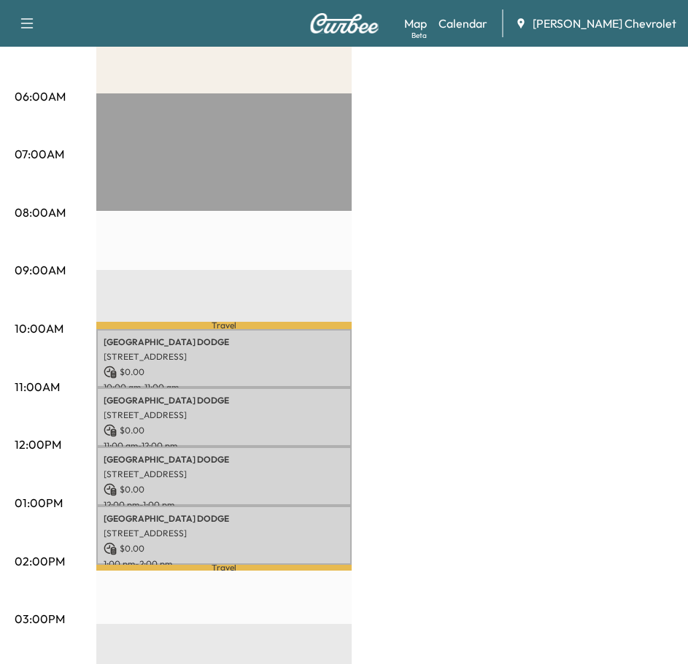
scroll to position [292, 0]
